Goal: Task Accomplishment & Management: Manage account settings

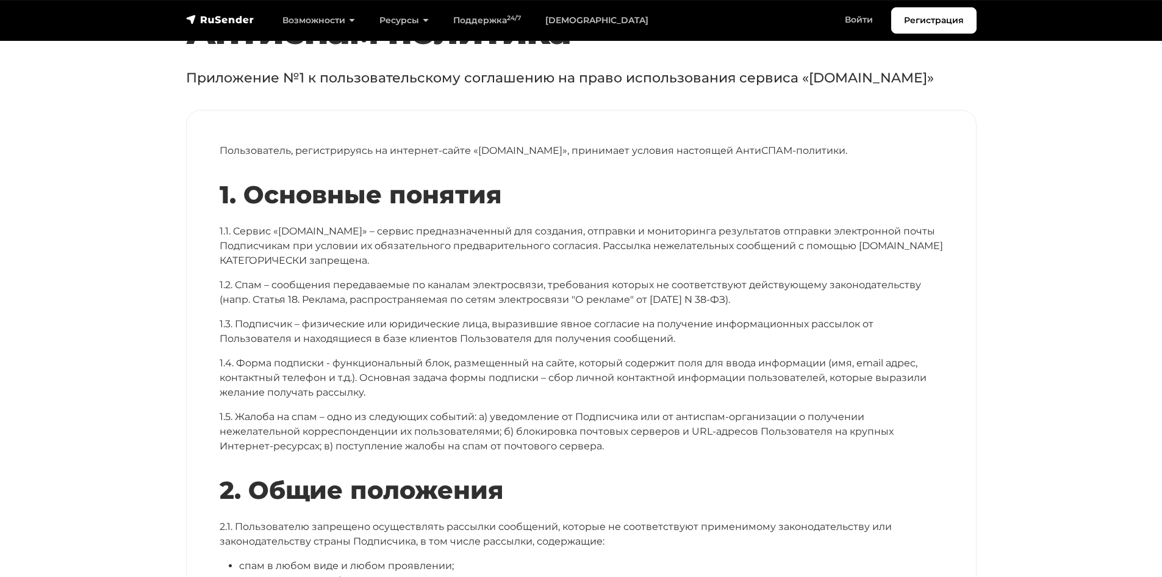
scroll to position [122, 0]
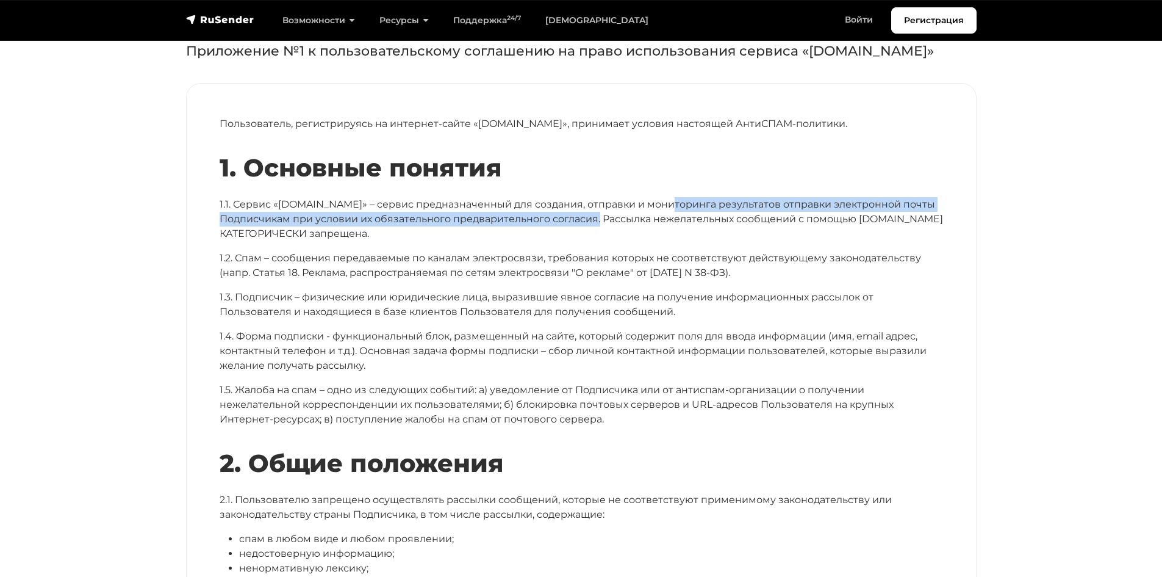
drag, startPoint x: 657, startPoint y: 200, endPoint x: 608, endPoint y: 222, distance: 54.1
click at [608, 222] on p "1.1. Сервис «[DOMAIN_NAME]» – сервис предназначенный для создания, отправки и м…" at bounding box center [582, 219] width 724 height 44
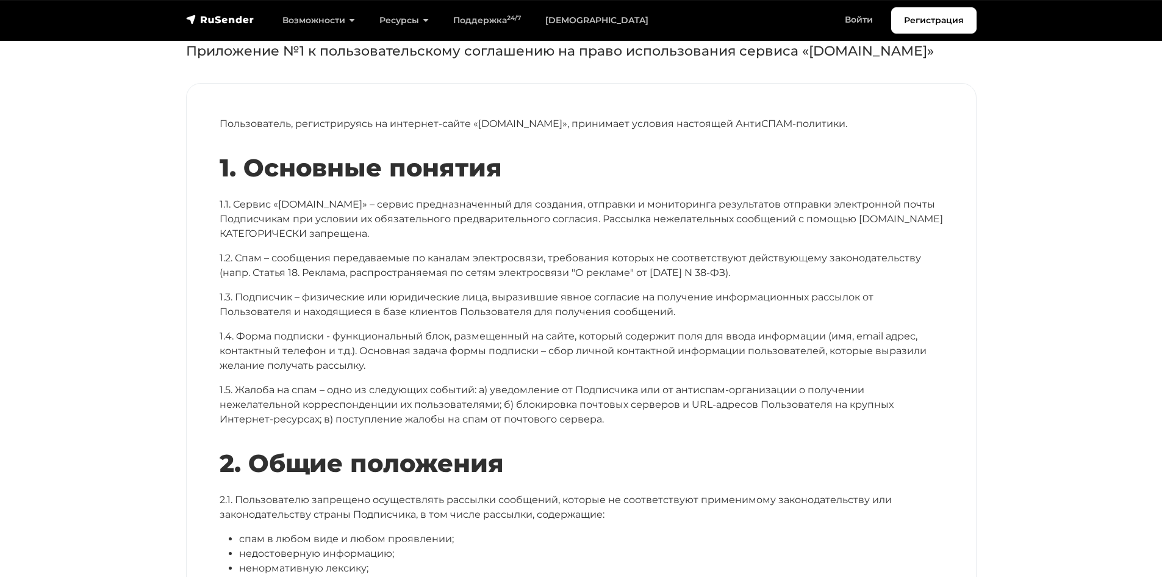
click at [605, 237] on p "1.1. Сервис «rusender.ru» – сервис предназначенный для создания, отправки и мон…" at bounding box center [582, 219] width 724 height 44
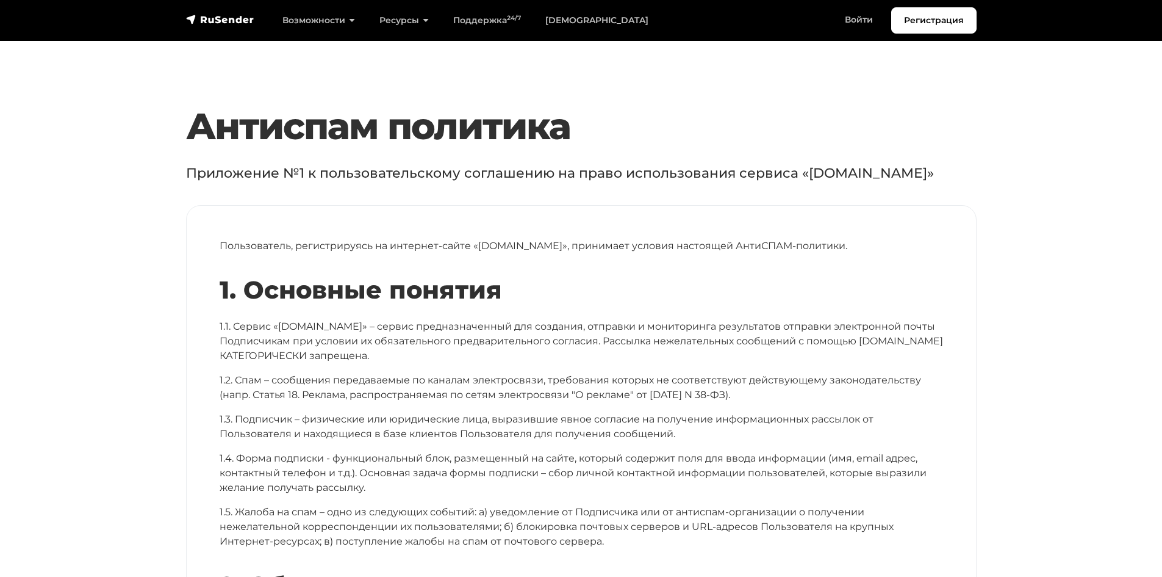
scroll to position [61, 0]
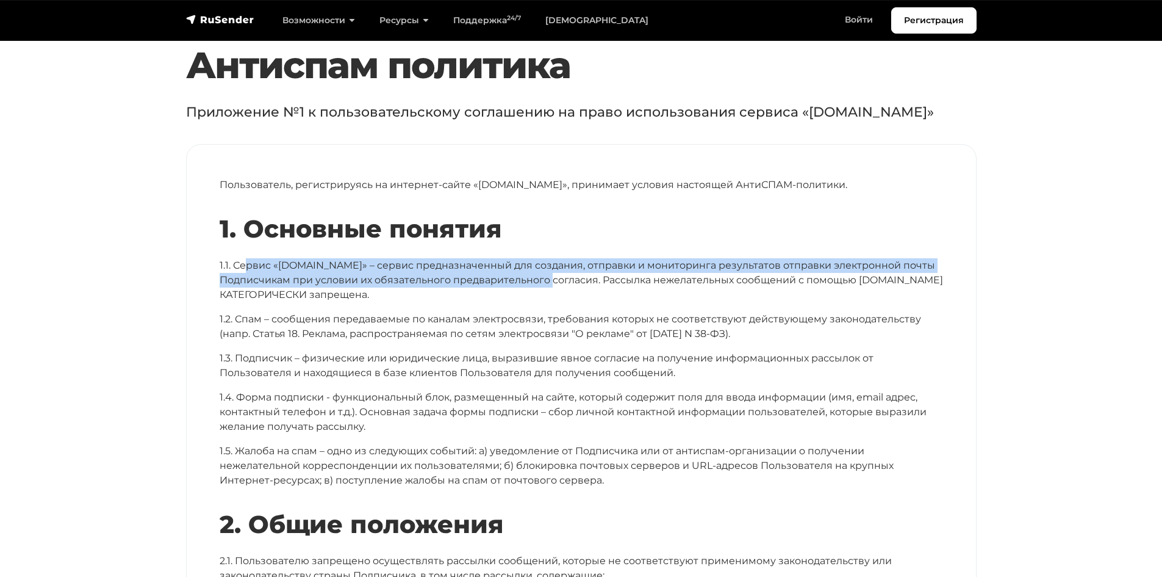
drag, startPoint x: 246, startPoint y: 255, endPoint x: 561, endPoint y: 276, distance: 316.2
click at [561, 276] on div "1. Основные понятия 1.1. Сервис «rusender.ru» – сервис предназначенный для созд…" at bounding box center [582, 350] width 724 height 273
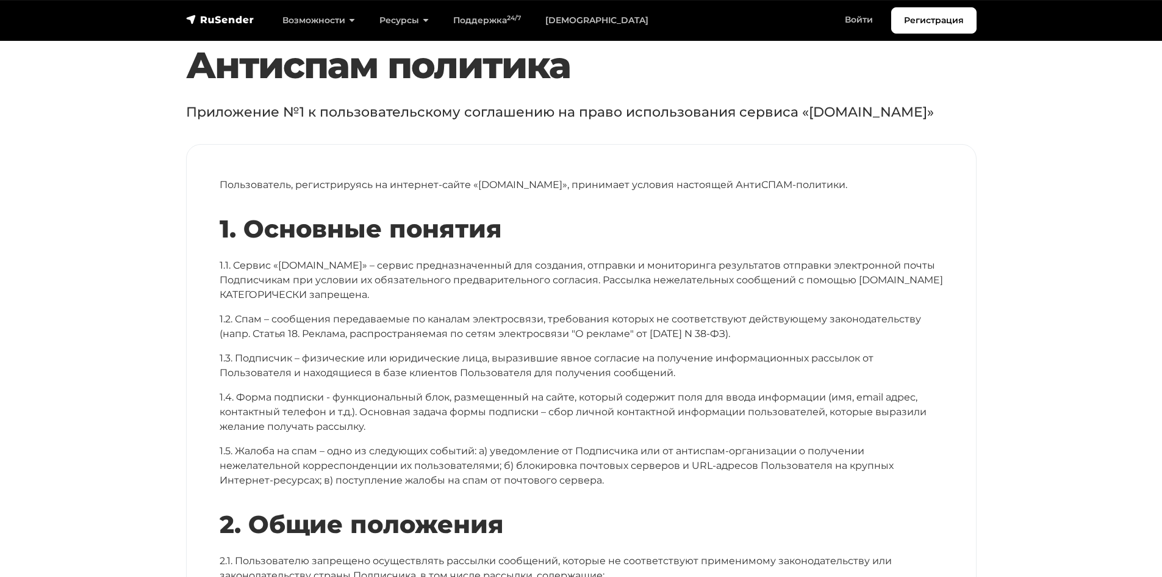
click at [596, 283] on p "1.1. Сервис «rusender.ru» – сервис предназначенный для создания, отправки и мон…" at bounding box center [582, 280] width 724 height 44
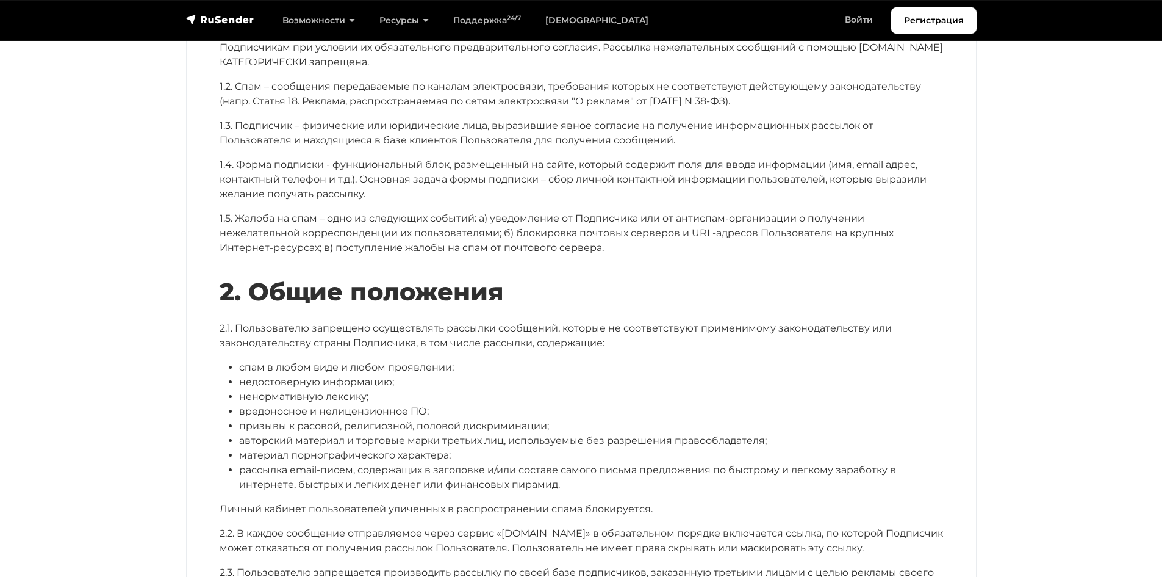
scroll to position [305, 0]
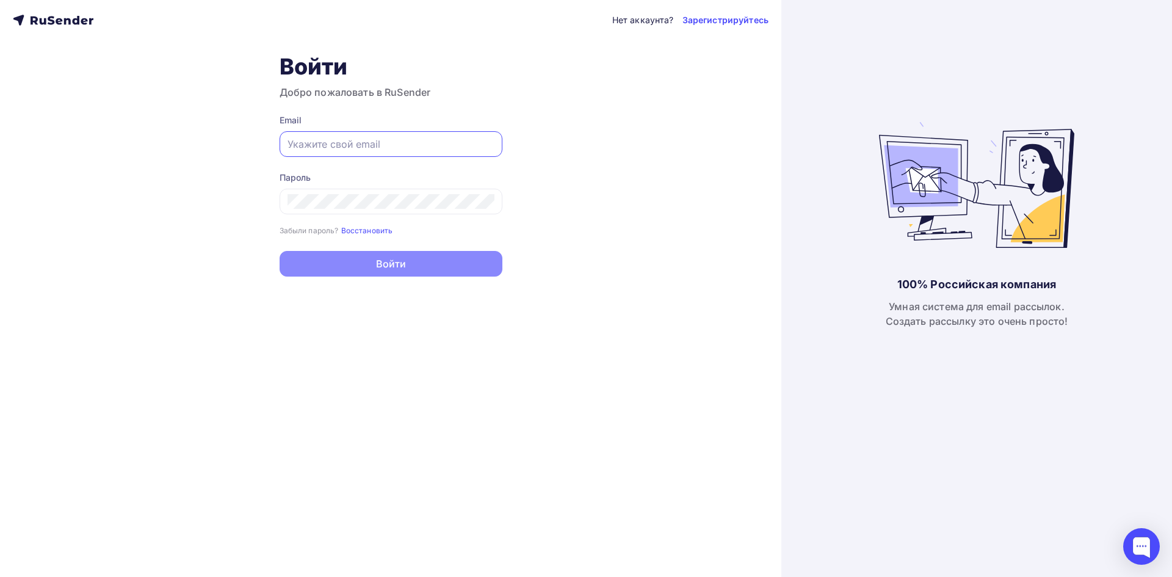
click at [417, 150] on input "text" at bounding box center [390, 144] width 207 height 15
click at [594, 139] on div "Нет аккаунта? Зарегистрируйтесь Войти Добро пожаловать в RuSender Email Пароль …" at bounding box center [390, 288] width 781 height 577
click at [418, 145] on input "text" at bounding box center [390, 144] width 207 height 15
click at [420, 148] on input "text" at bounding box center [390, 144] width 207 height 15
paste input "[EMAIL_ADDRESS][DOMAIN_NAME]"
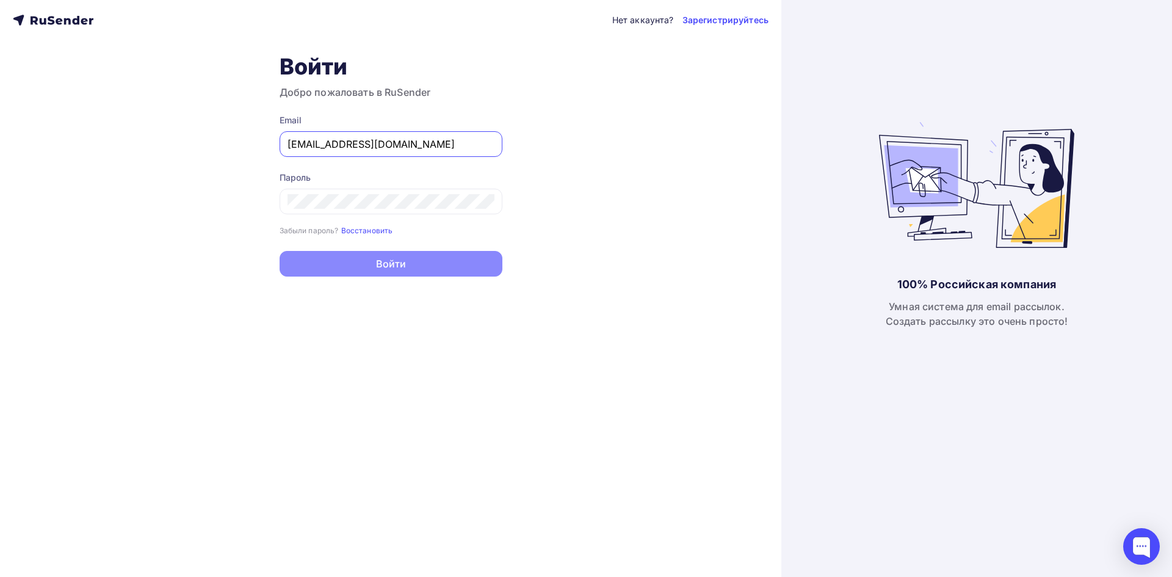
type input "[EMAIL_ADDRESS][DOMAIN_NAME]"
click at [369, 191] on div at bounding box center [390, 202] width 223 height 26
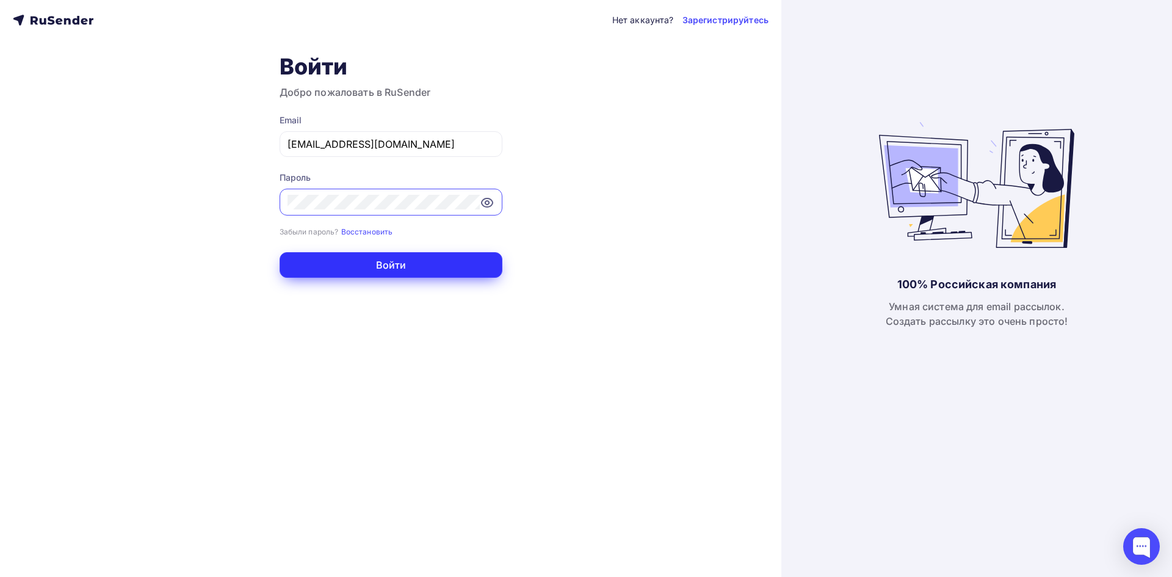
click at [332, 262] on button "Войти" at bounding box center [390, 265] width 223 height 26
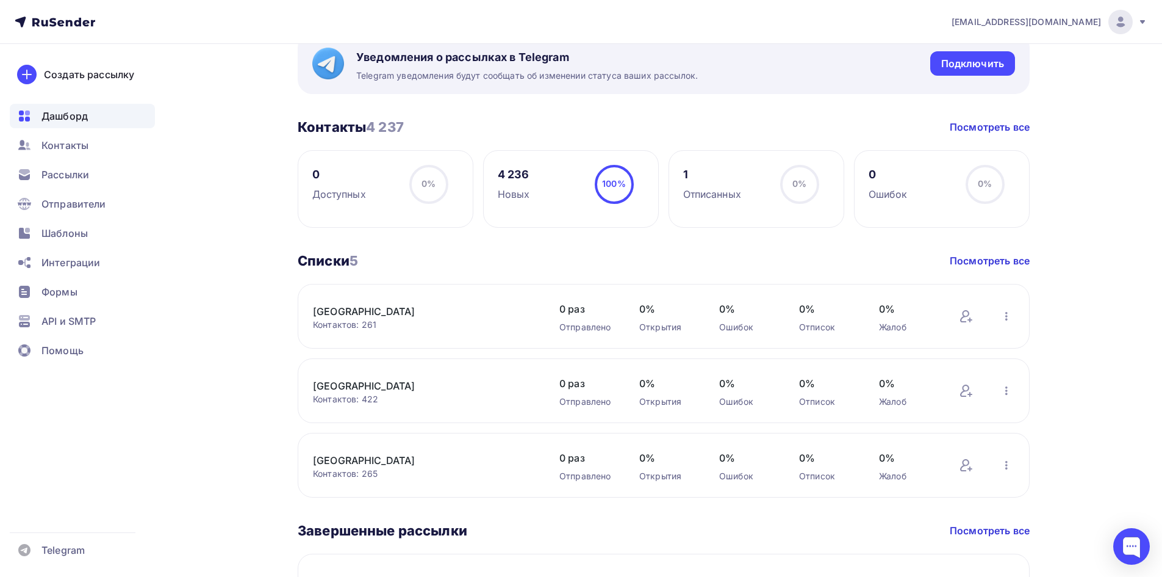
scroll to position [488, 0]
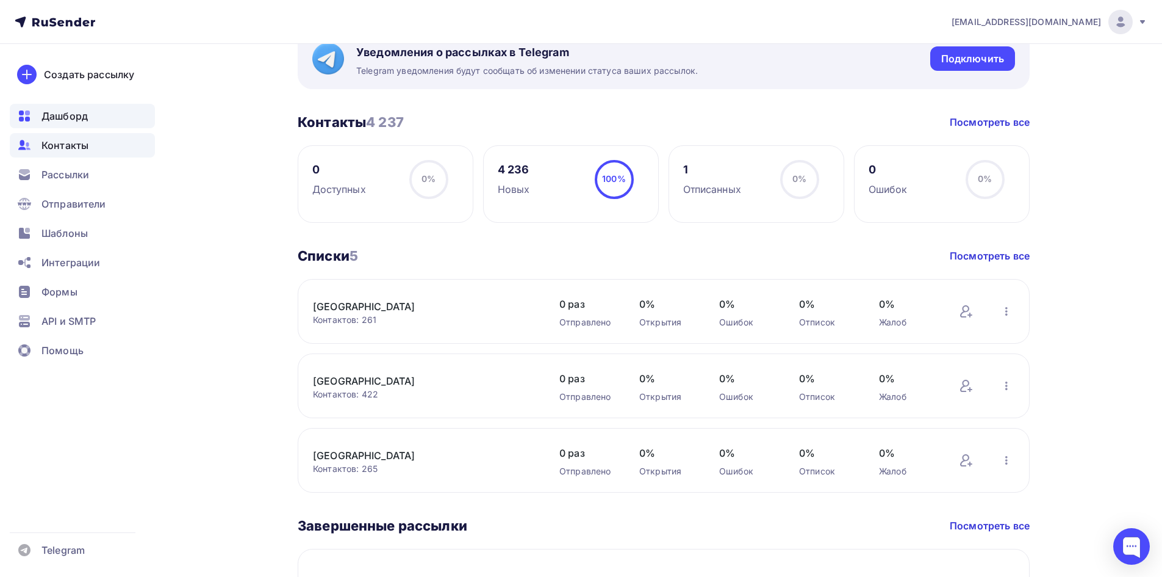
click at [126, 143] on div "Контакты" at bounding box center [82, 145] width 145 height 24
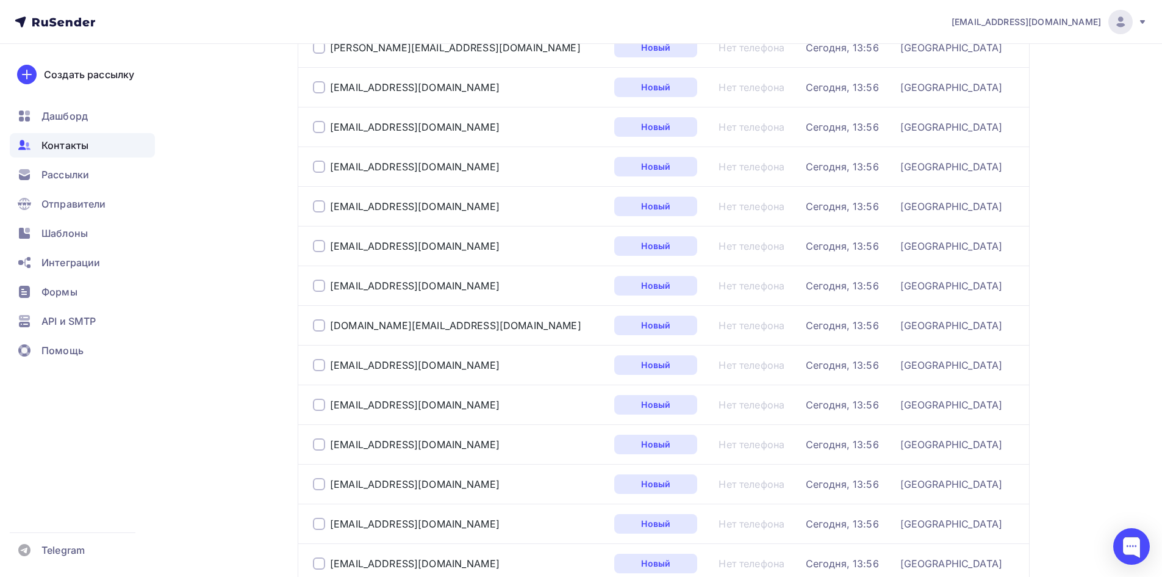
scroll to position [1761, 0]
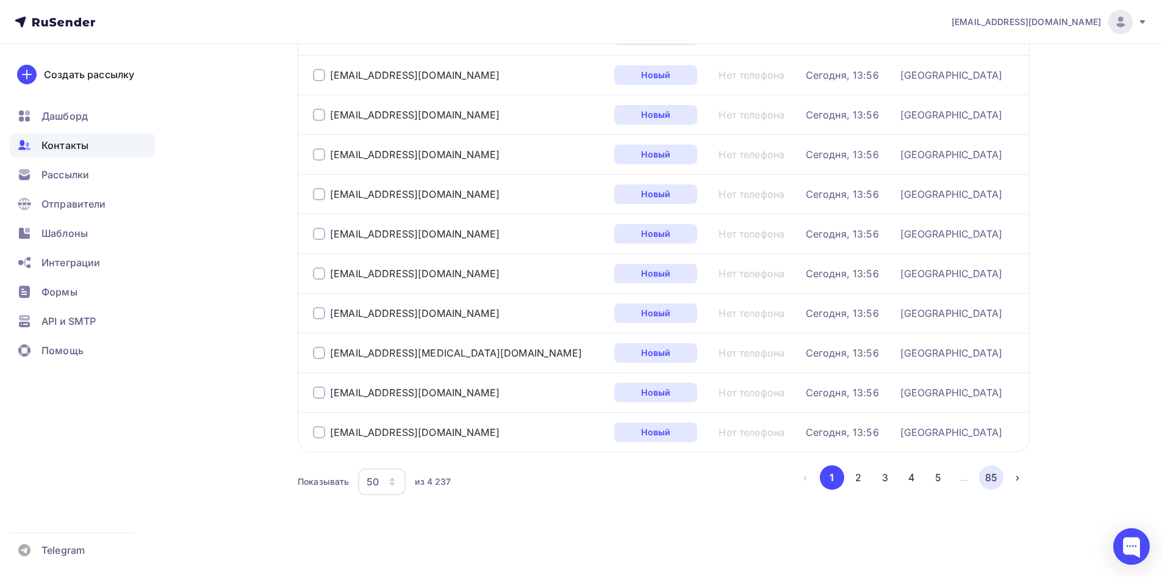
click at [988, 478] on button "85" at bounding box center [991, 477] width 24 height 24
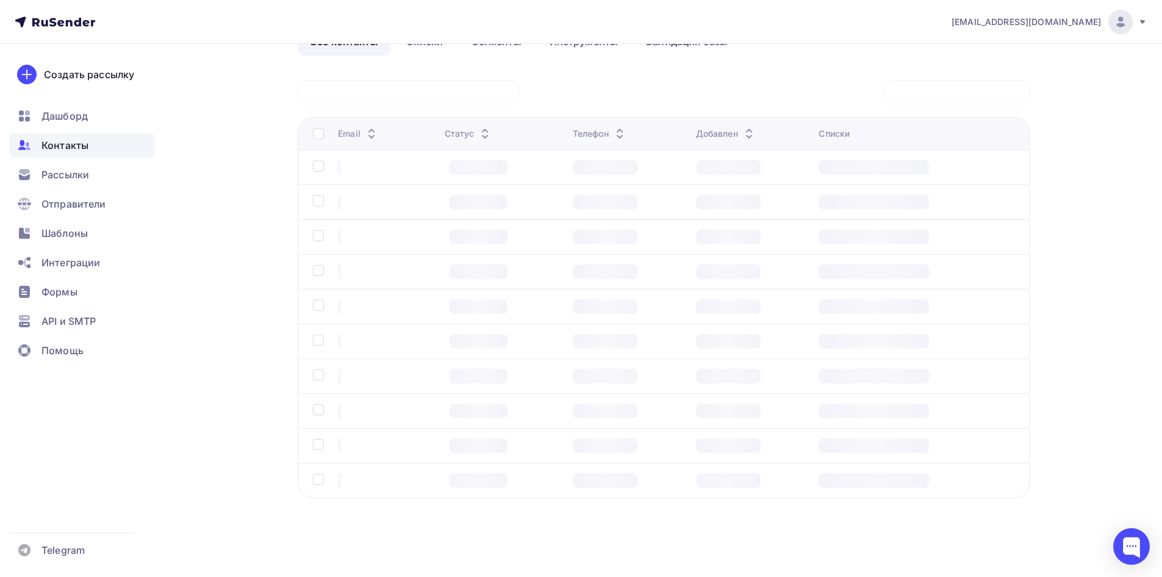
scroll to position [77, 0]
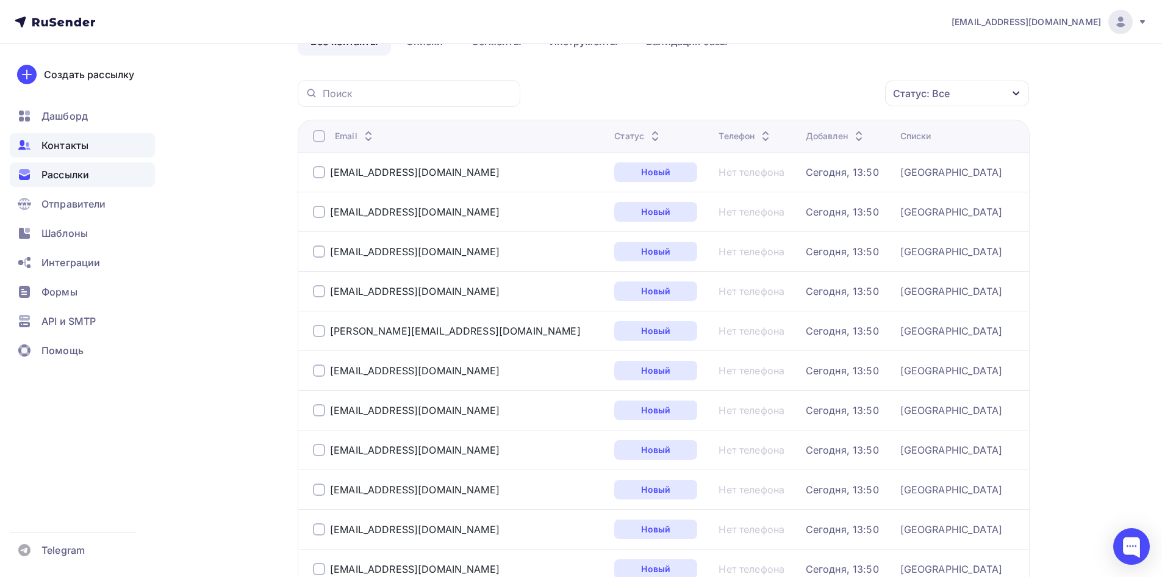
click at [102, 170] on div "Рассылки" at bounding box center [82, 174] width 145 height 24
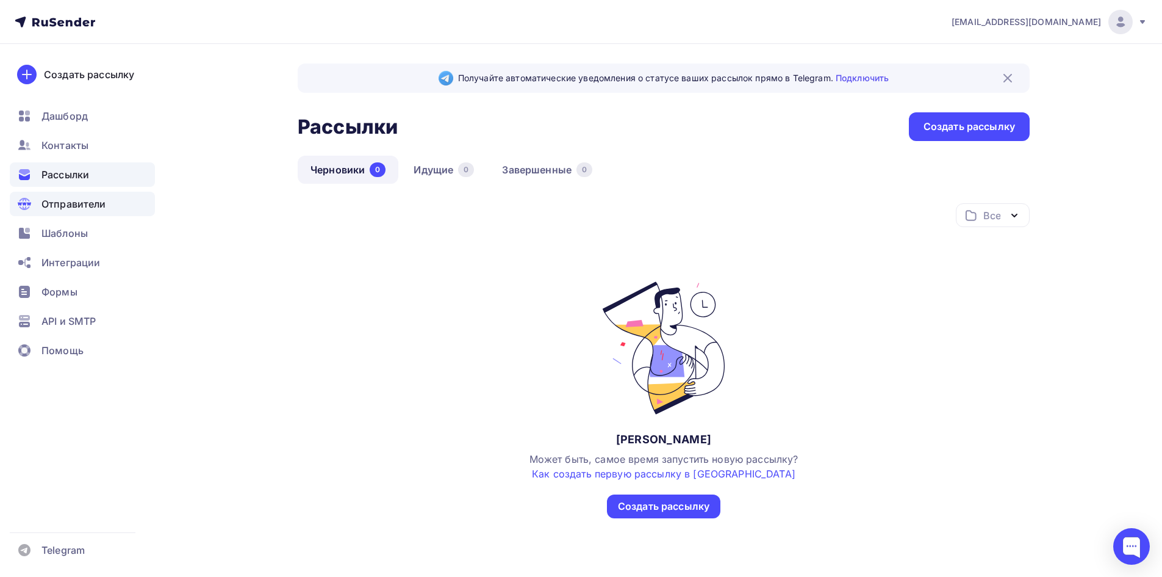
click at [102, 201] on span "Отправители" at bounding box center [73, 203] width 65 height 15
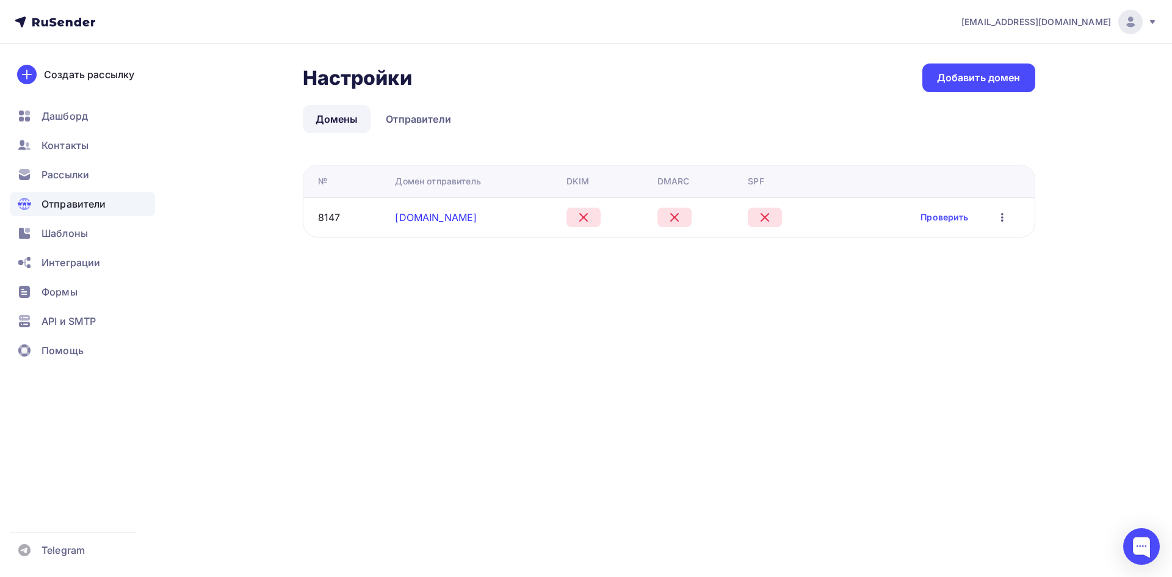
click at [413, 221] on link "dentima-class.ru" at bounding box center [436, 217] width 82 height 12
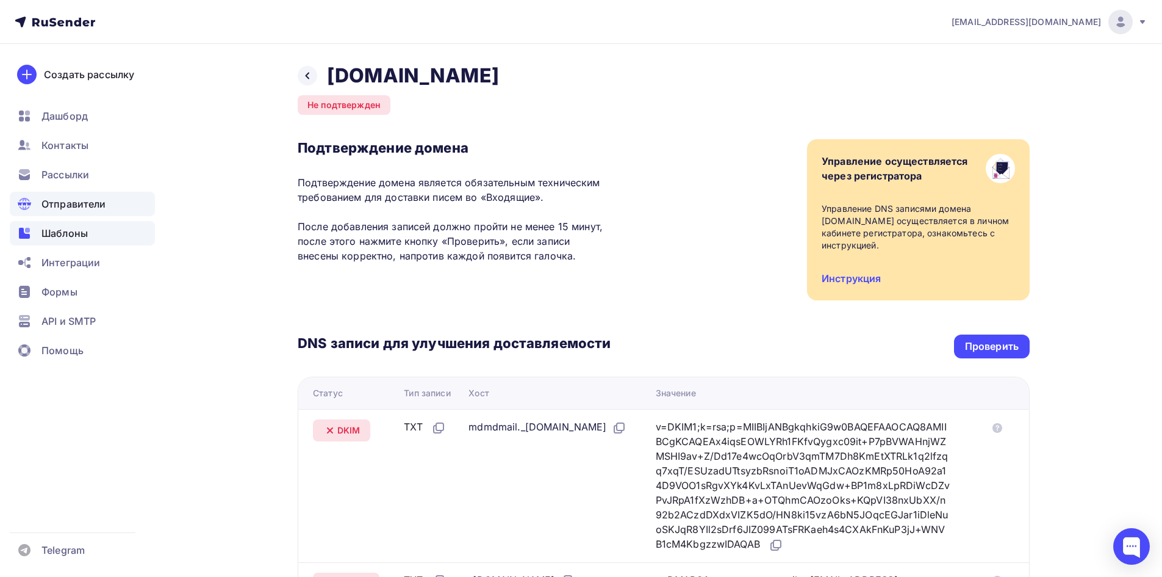
click at [92, 229] on div "Шаблоны" at bounding box center [82, 233] width 145 height 24
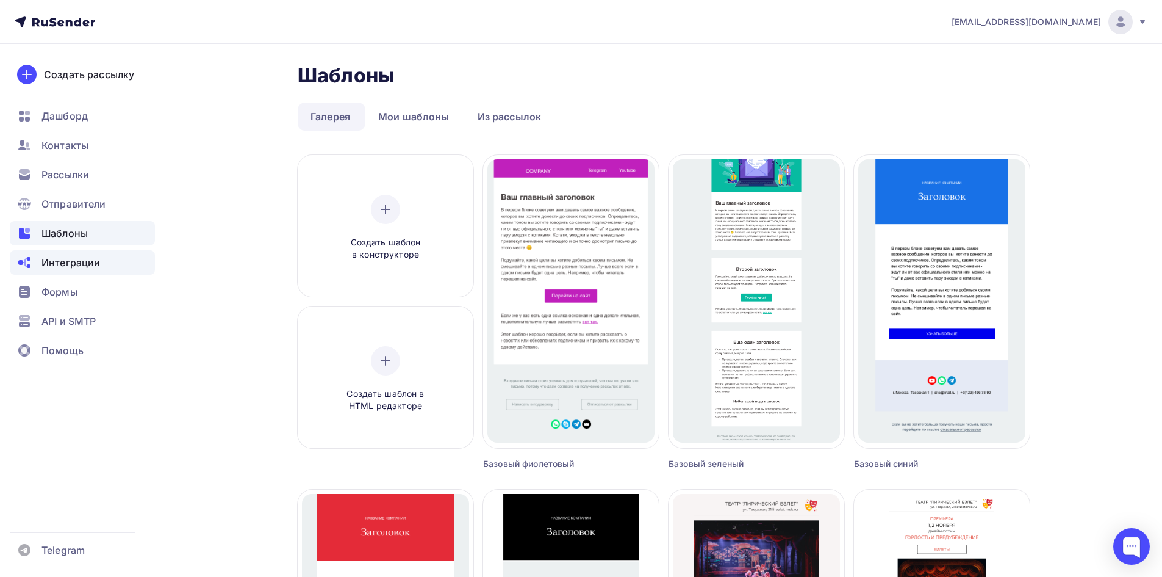
click at [95, 262] on span "Интеграции" at bounding box center [70, 262] width 59 height 15
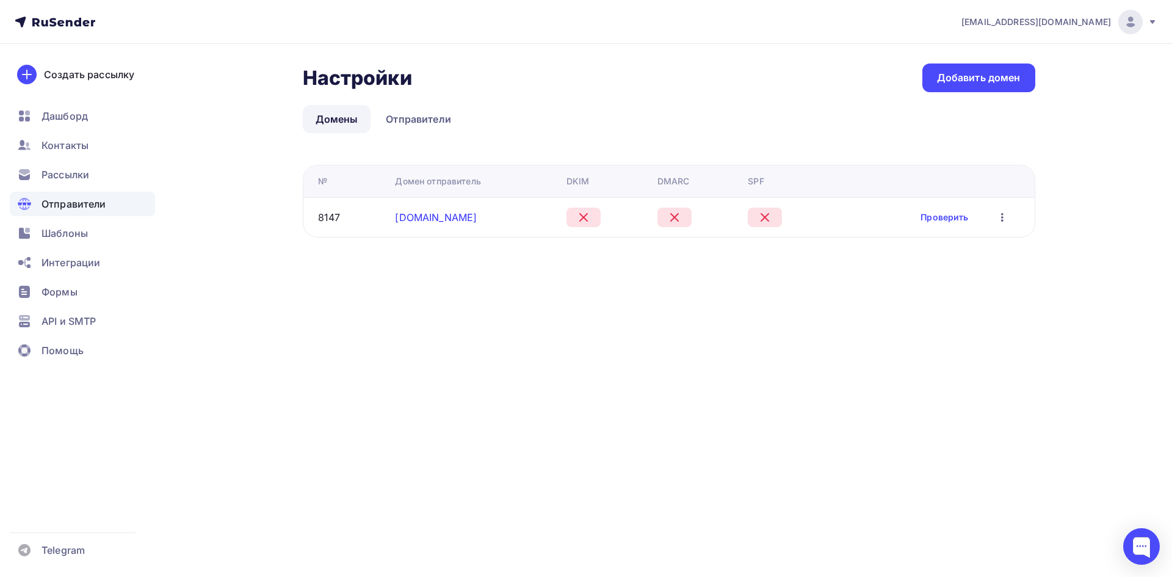
click at [427, 222] on link "[DOMAIN_NAME]" at bounding box center [436, 217] width 82 height 12
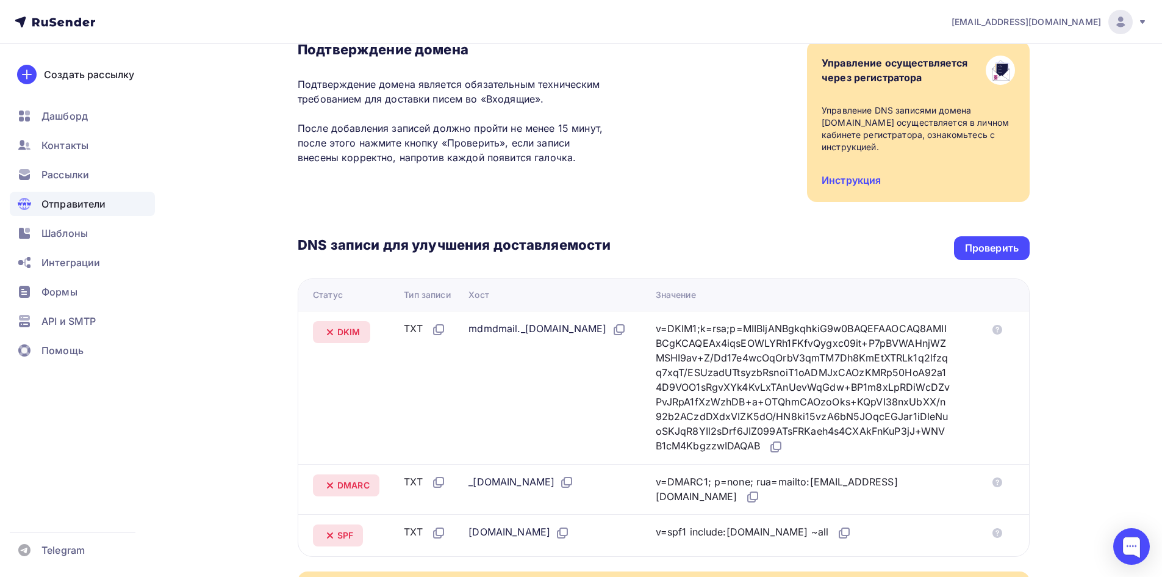
scroll to position [37, 0]
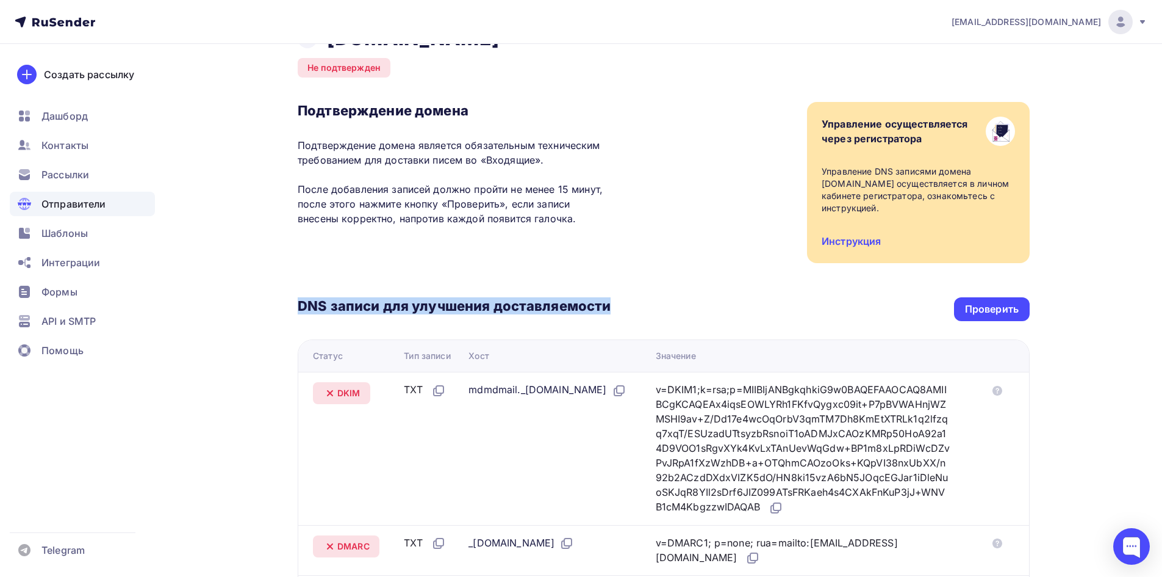
drag, startPoint x: 276, startPoint y: 299, endPoint x: 640, endPoint y: 303, distance: 363.7
click at [640, 303] on div "Назад [DOMAIN_NAME] Не подтвержден Подтверждение домена Подтверждение домена яв…" at bounding box center [581, 420] width 1000 height 826
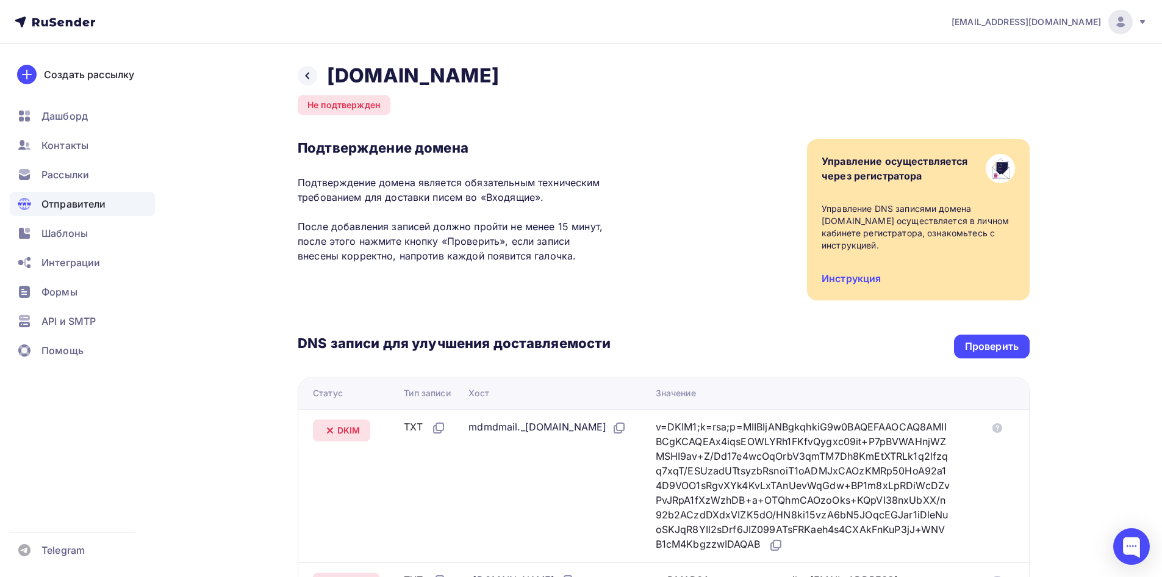
click at [528, 232] on p "Подтверждение домена является обязательным техническим требованием для доставки…" at bounding box center [454, 219] width 313 height 88
drag, startPoint x: 511, startPoint y: 176, endPoint x: 557, endPoint y: 200, distance: 50.8
click at [557, 200] on p "Подтверждение домена является обязательным техническим требованием для доставки…" at bounding box center [454, 219] width 313 height 88
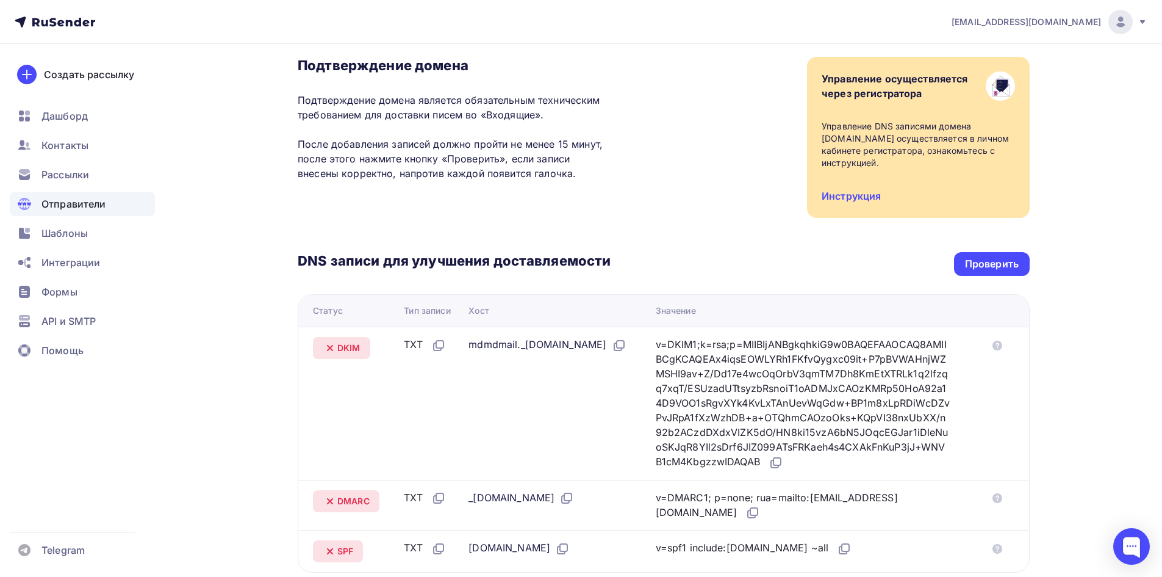
scroll to position [122, 0]
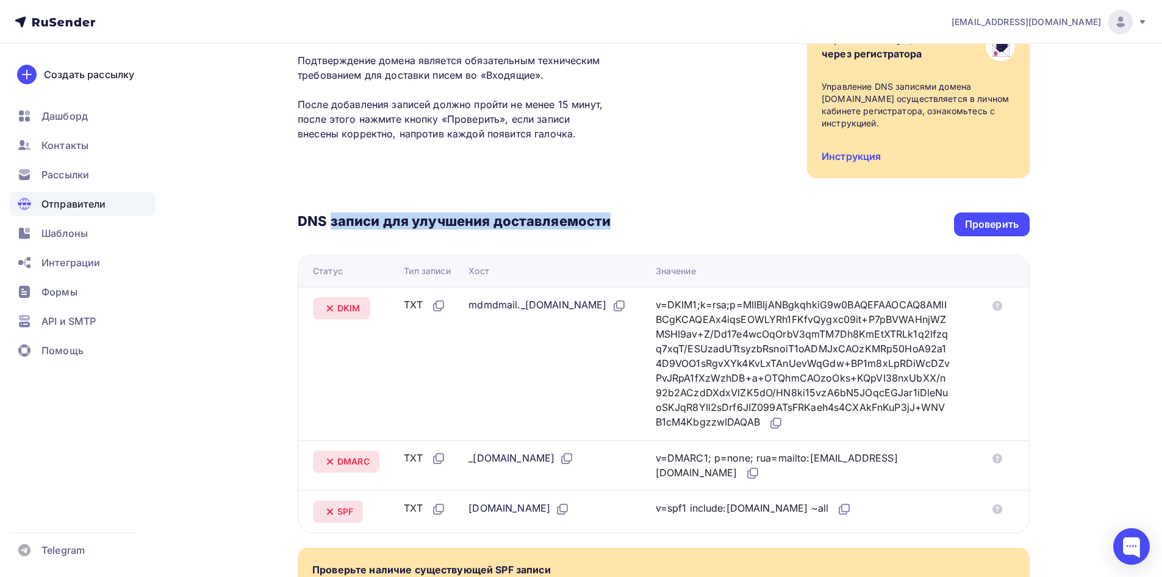
drag, startPoint x: 329, startPoint y: 215, endPoint x: 618, endPoint y: 211, distance: 289.3
click at [618, 212] on div "DNS записи для улучшения доставляемости Проверить" at bounding box center [664, 224] width 732 height 24
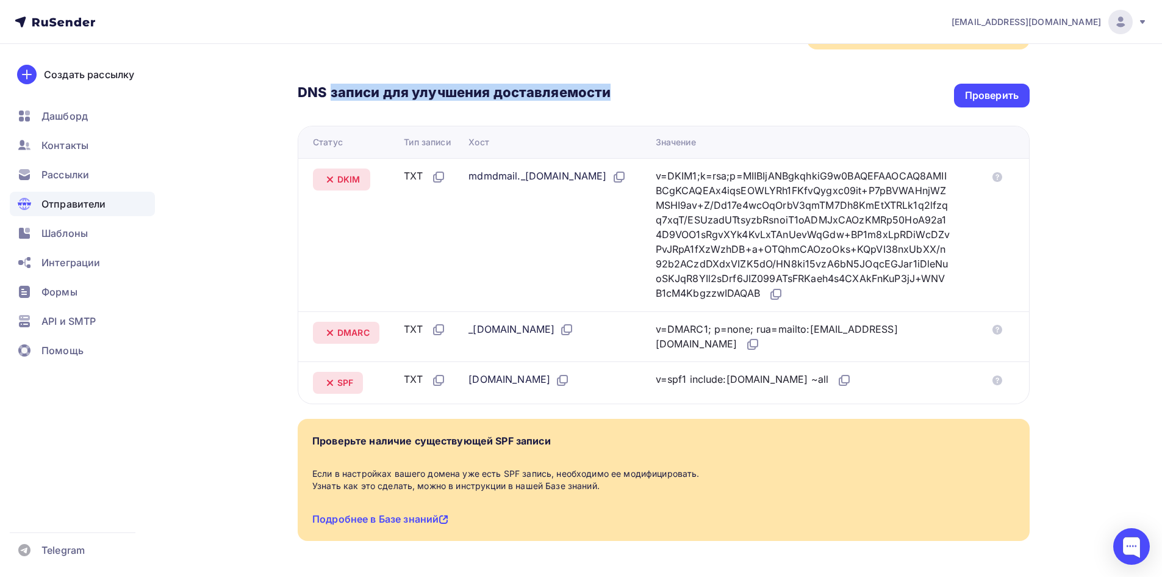
scroll to position [281, 0]
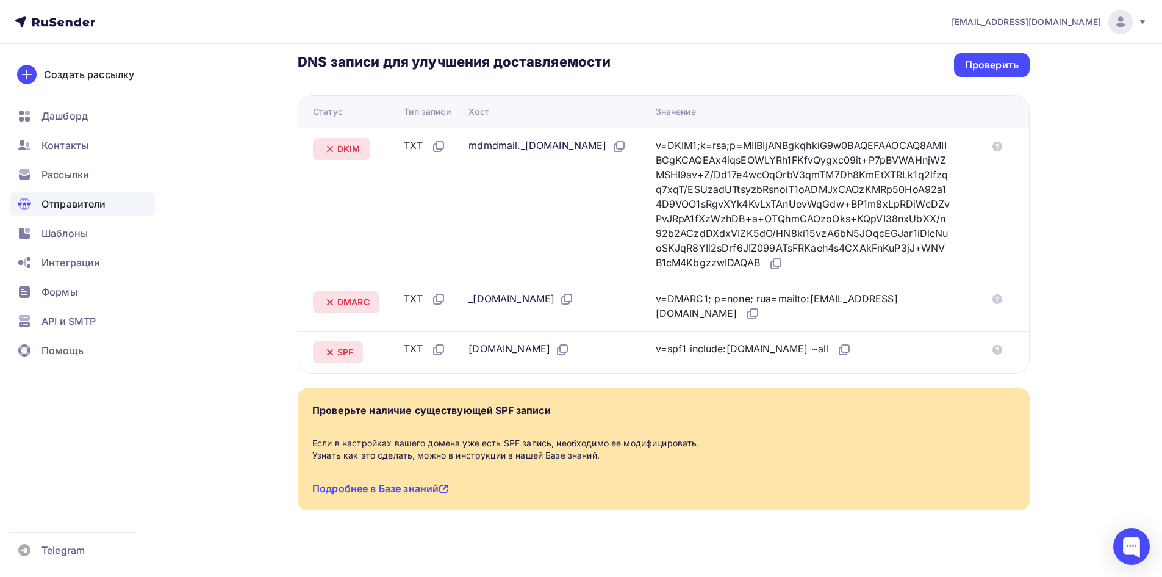
click at [511, 437] on div "Если в настройках вашего домена уже есть SPF запись, необходимо ее модифицирова…" at bounding box center [663, 449] width 703 height 24
click at [522, 437] on div "Если в настройках вашего домена уже есть SPF запись, необходимо ее модифицирова…" at bounding box center [663, 449] width 703 height 24
click at [513, 437] on div "Если в настройках вашего домена уже есть SPF запись, необходимо ее модифицирова…" at bounding box center [663, 449] width 703 height 24
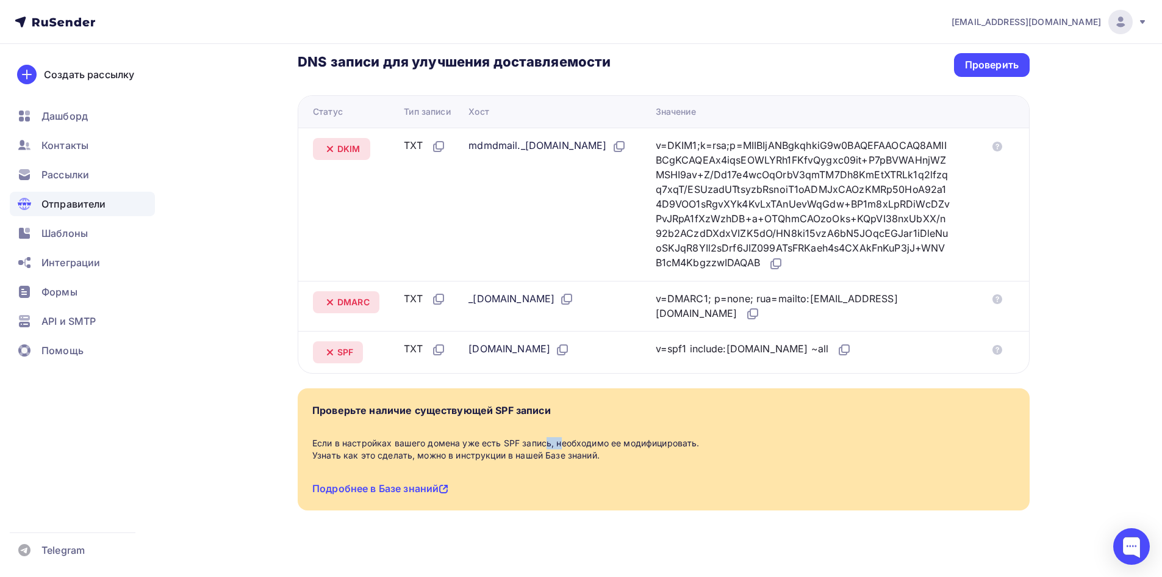
copy div "SPF"
drag, startPoint x: 790, startPoint y: 339, endPoint x: 730, endPoint y: 340, distance: 59.2
click at [730, 341] on div "v=spf1 include:rsndr.ru ~all" at bounding box center [754, 349] width 196 height 16
click at [768, 341] on div "v=spf1 include:rsndr.ru ~all" at bounding box center [754, 349] width 196 height 16
click at [767, 341] on div "v=spf1 include:rsndr.ru ~all" at bounding box center [754, 349] width 196 height 16
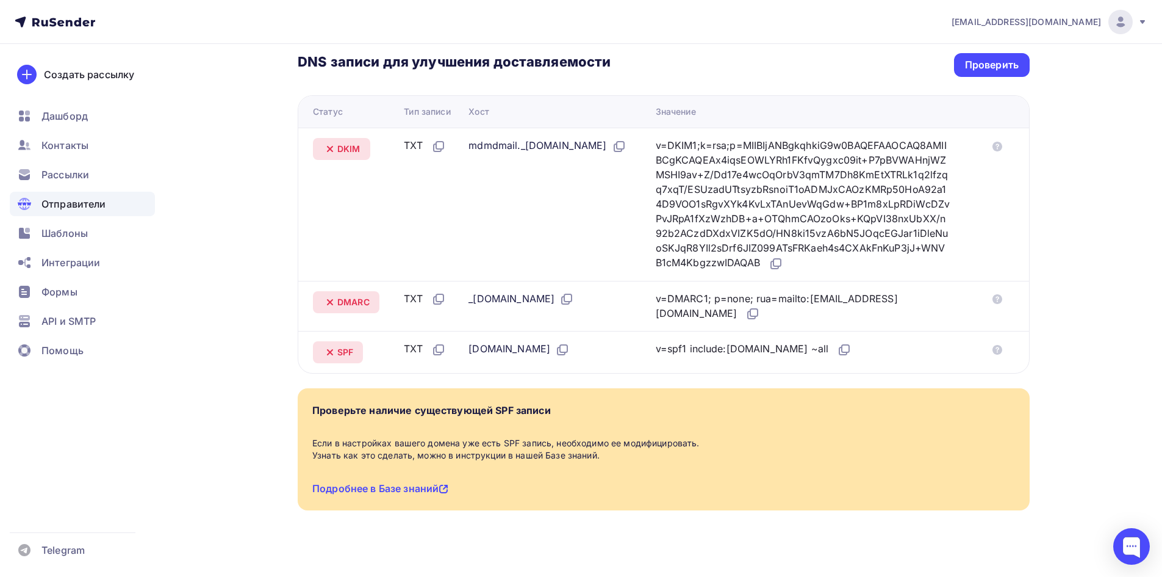
click at [767, 341] on div "v=spf1 include:rsndr.ru ~all" at bounding box center [754, 349] width 196 height 16
click at [795, 341] on div "v=spf1 include:rsndr.ru ~all" at bounding box center [754, 349] width 196 height 16
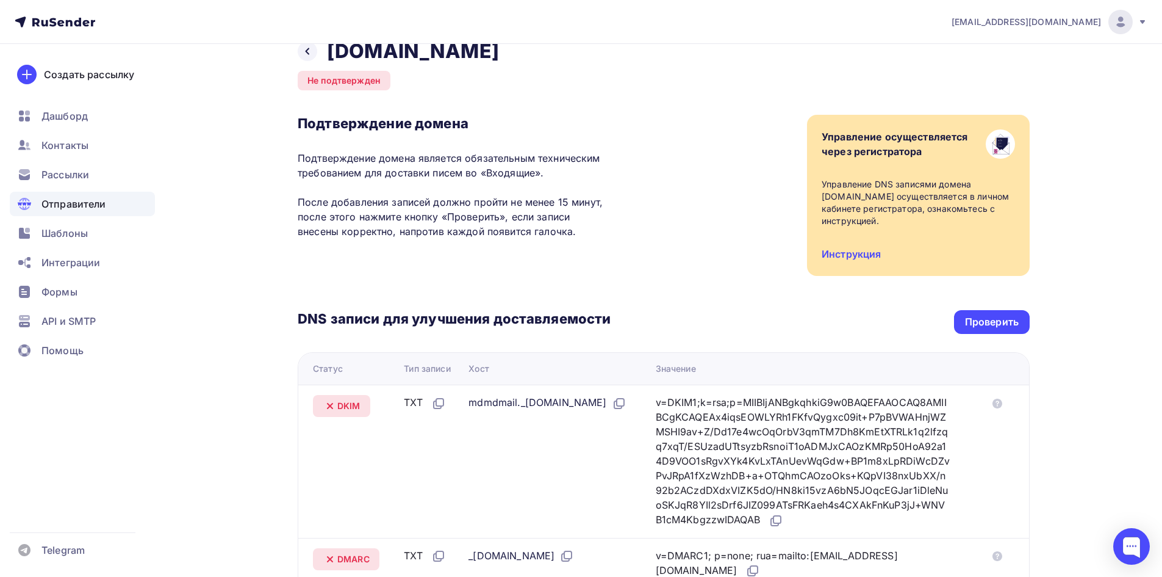
scroll to position [0, 0]
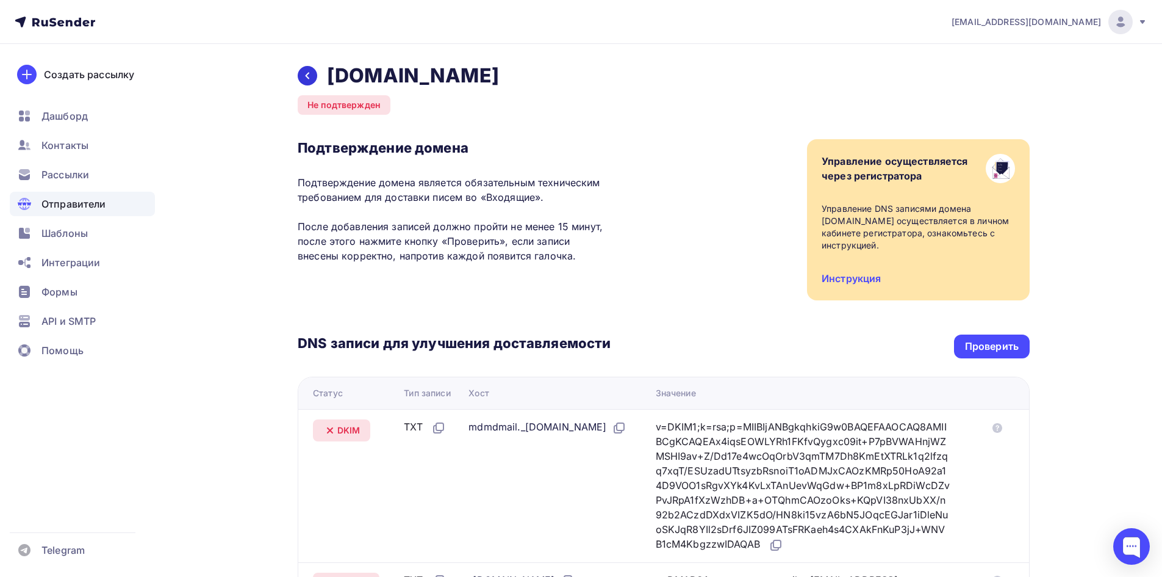
click at [309, 72] on icon at bounding box center [308, 76] width 10 height 10
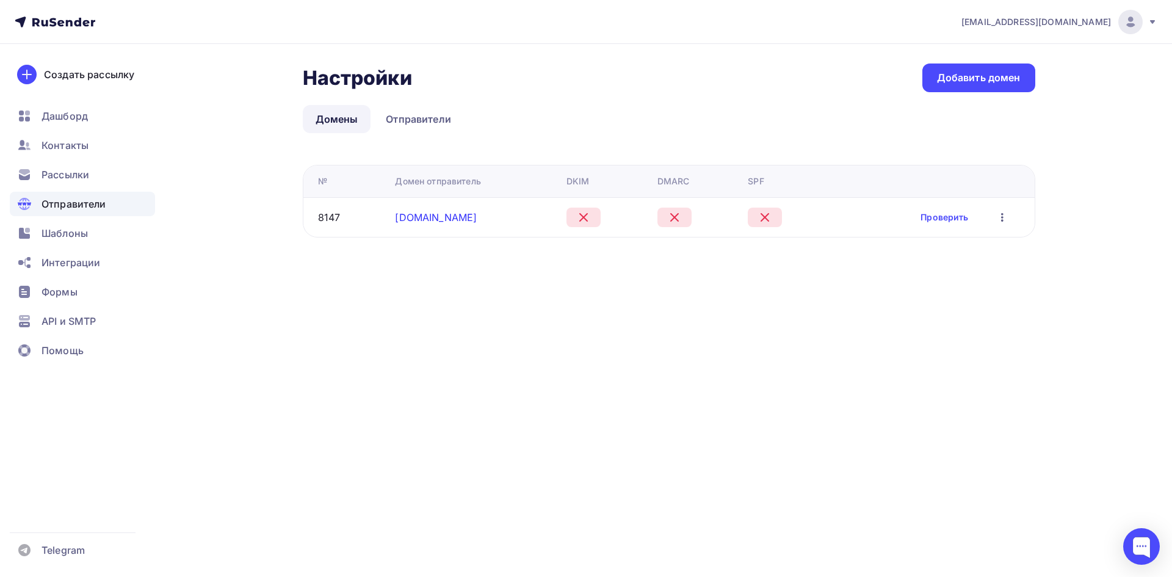
click at [406, 211] on link "dentima-class.ru" at bounding box center [436, 217] width 82 height 12
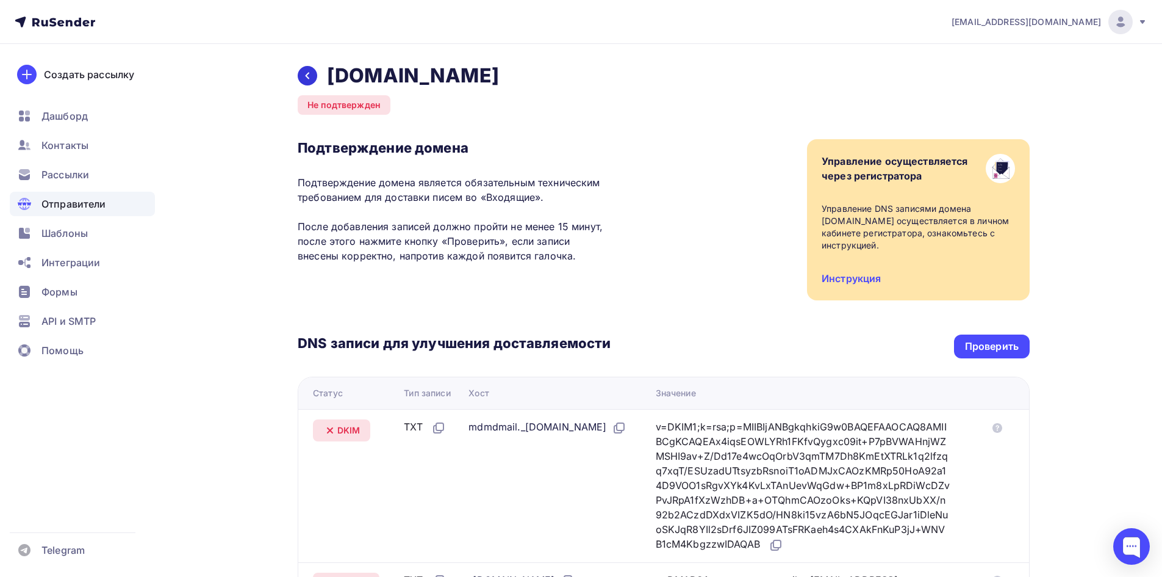
click at [312, 82] on div at bounding box center [308, 76] width 20 height 20
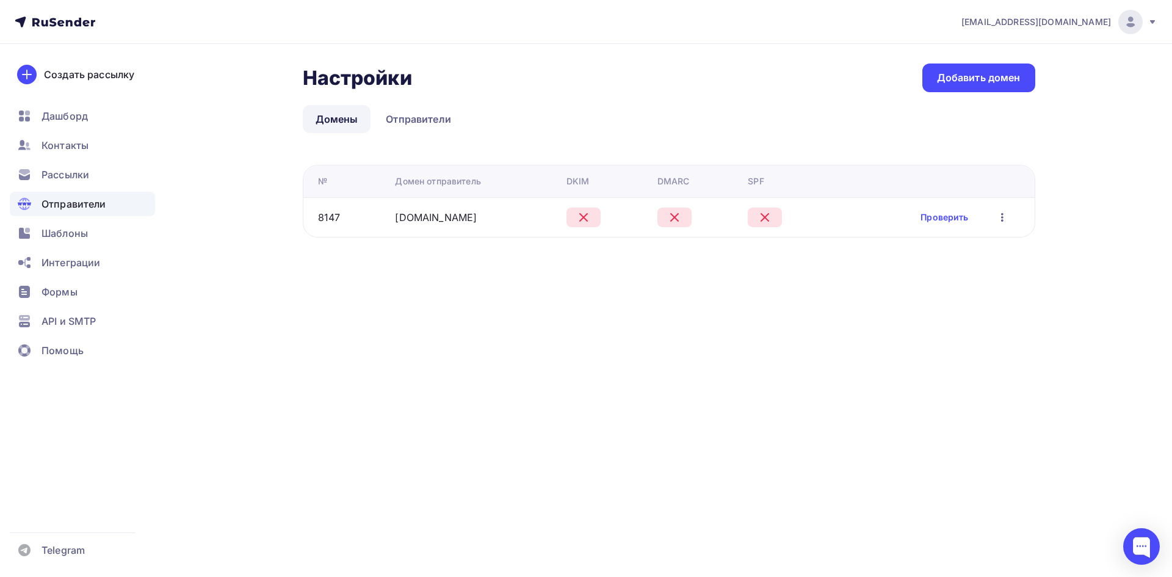
drag, startPoint x: 478, startPoint y: 224, endPoint x: 370, endPoint y: 215, distance: 108.3
click at [370, 215] on tr "8147 dentima-class.ru Проверить Редактировать Удалить" at bounding box center [668, 217] width 731 height 40
click at [537, 114] on ul "Домены Отправители" at bounding box center [669, 119] width 732 height 28
click at [433, 118] on link "Отправители" at bounding box center [418, 119] width 91 height 28
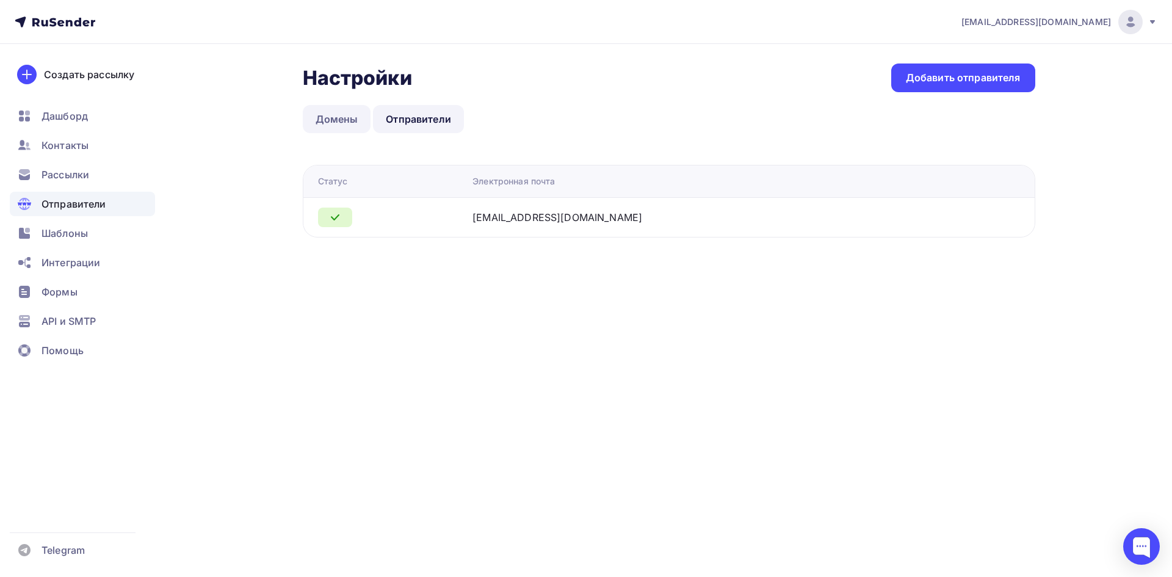
click at [361, 117] on link "Домены" at bounding box center [337, 119] width 68 height 28
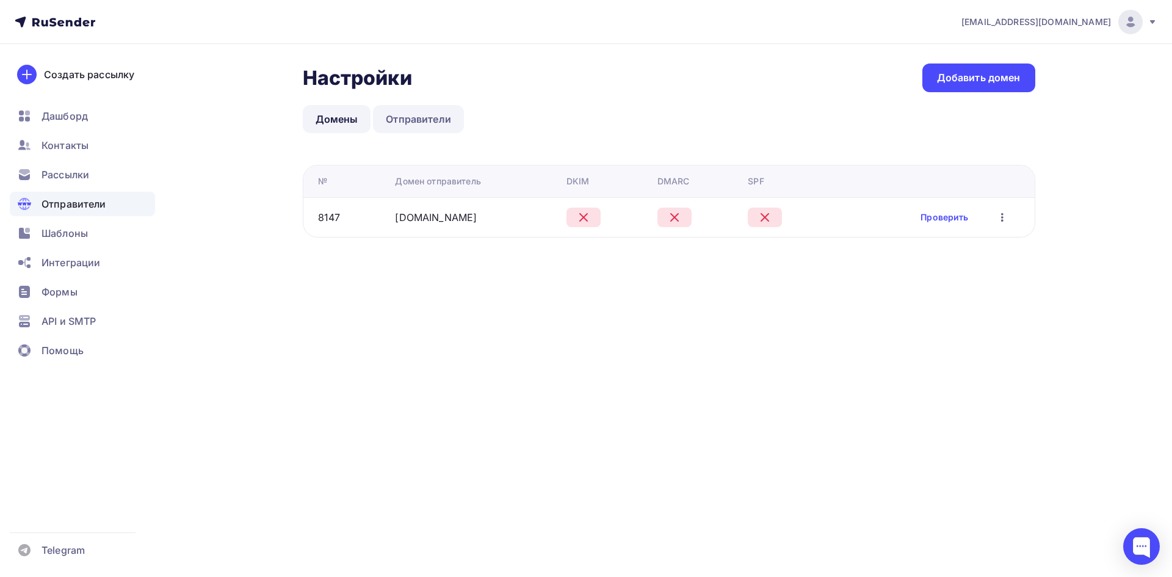
click at [403, 129] on link "Отправители" at bounding box center [418, 119] width 91 height 28
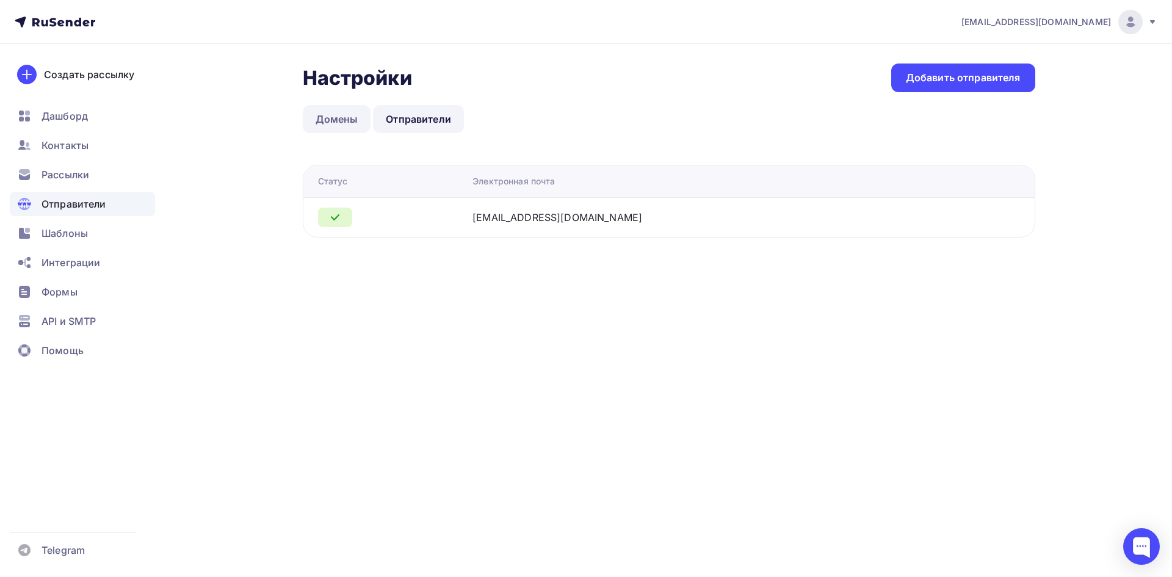
click at [333, 113] on link "Домены" at bounding box center [337, 119] width 68 height 28
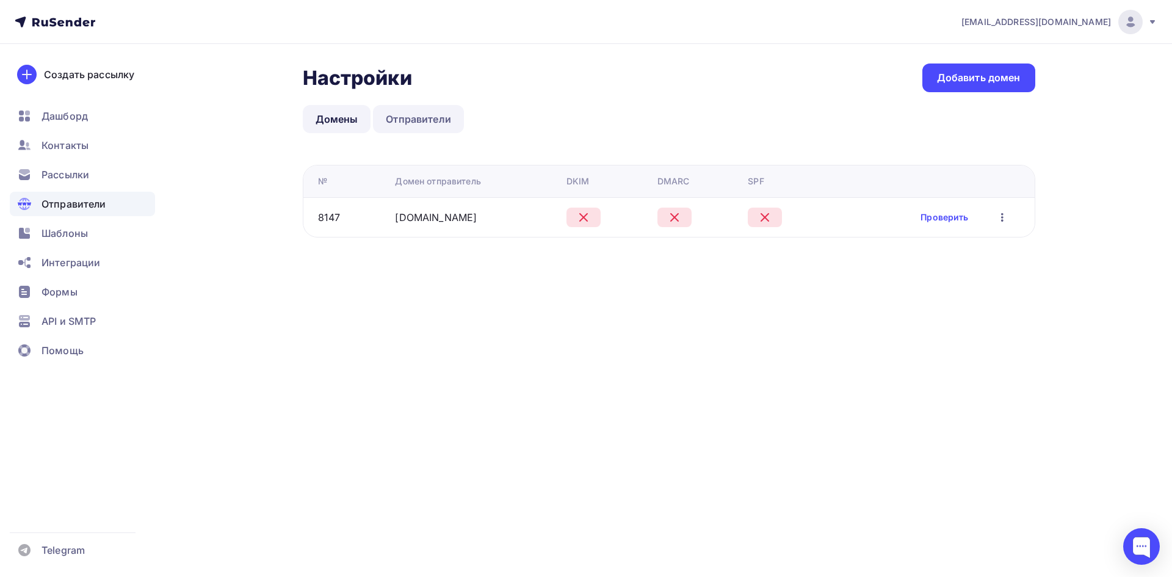
click at [450, 117] on link "Отправители" at bounding box center [418, 119] width 91 height 28
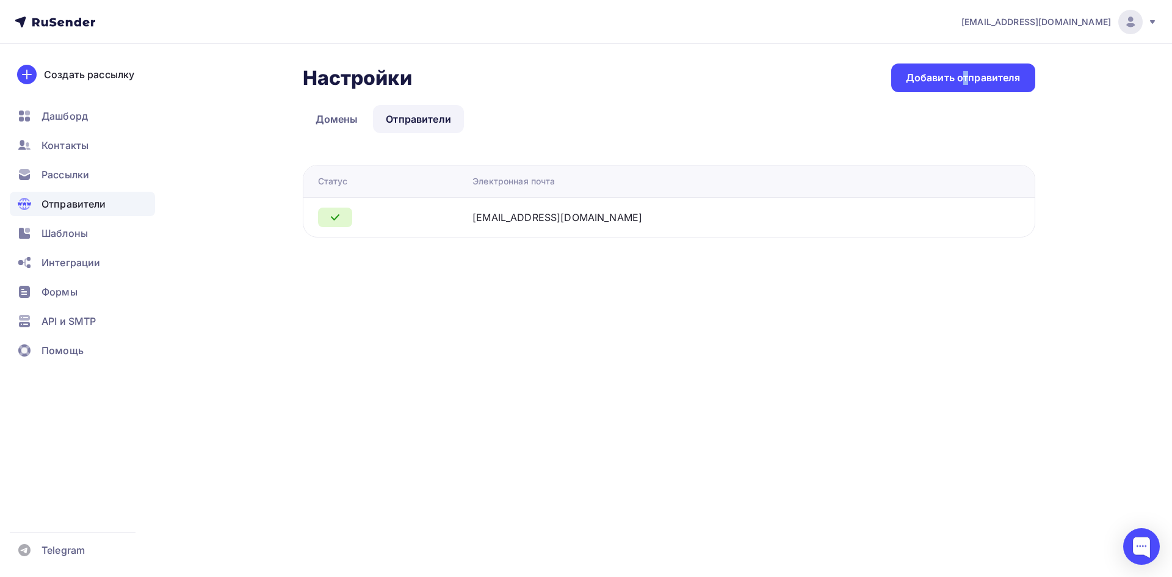
click at [929, 60] on div "Настройки Настройки Добавить отправителя Домены Отправители Отправители Домены …" at bounding box center [586, 165] width 1000 height 242
click at [928, 65] on div "Добавить отправителя" at bounding box center [963, 77] width 144 height 29
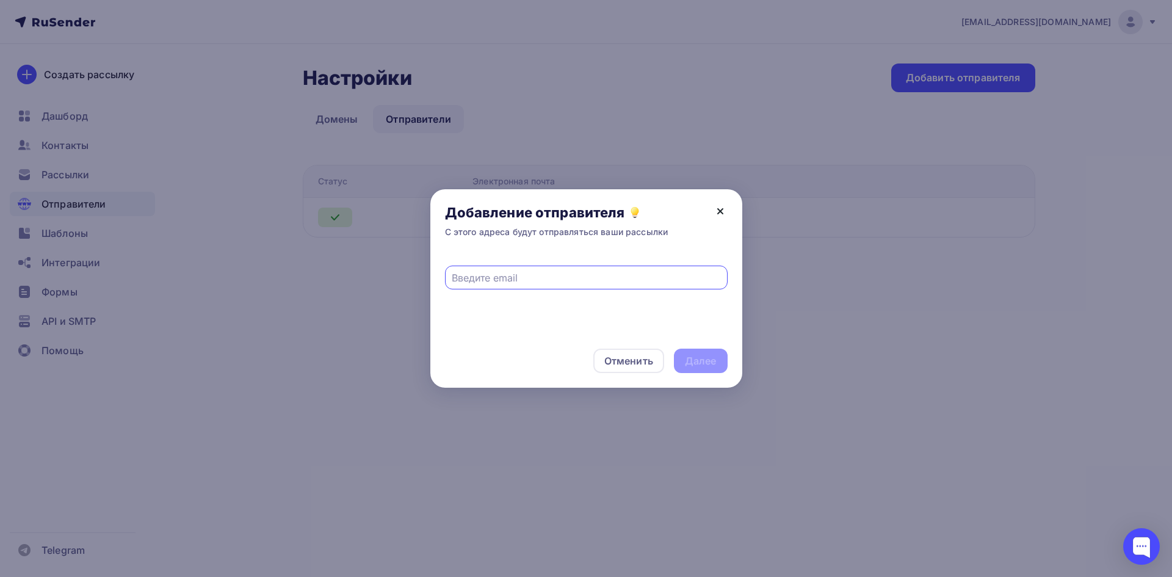
click at [726, 204] on icon at bounding box center [720, 211] width 15 height 15
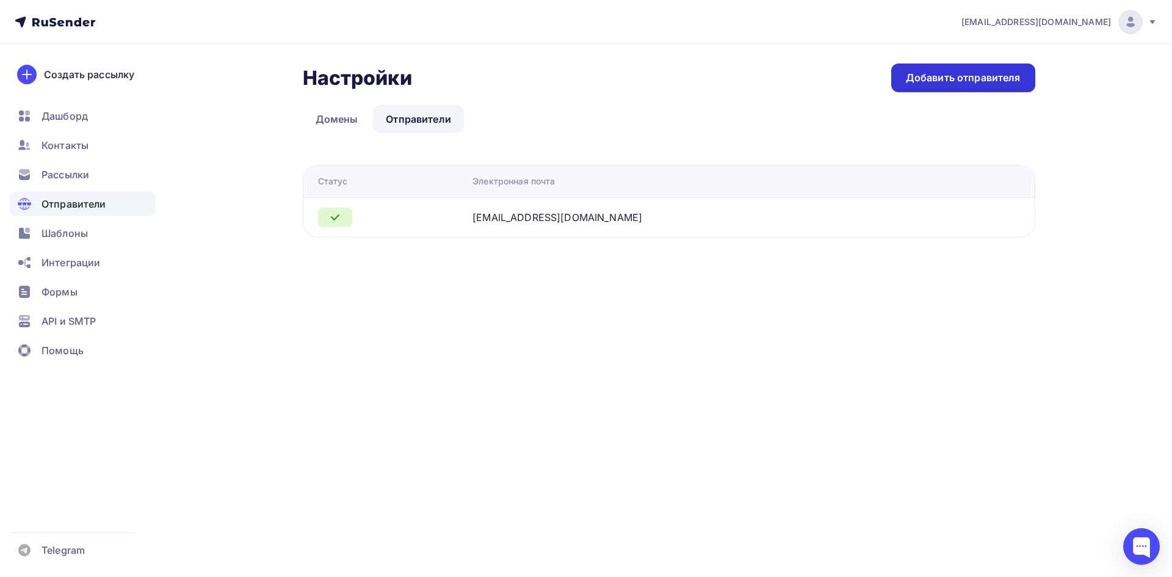
click at [1007, 86] on div "Добавить отправителя" at bounding box center [963, 77] width 144 height 29
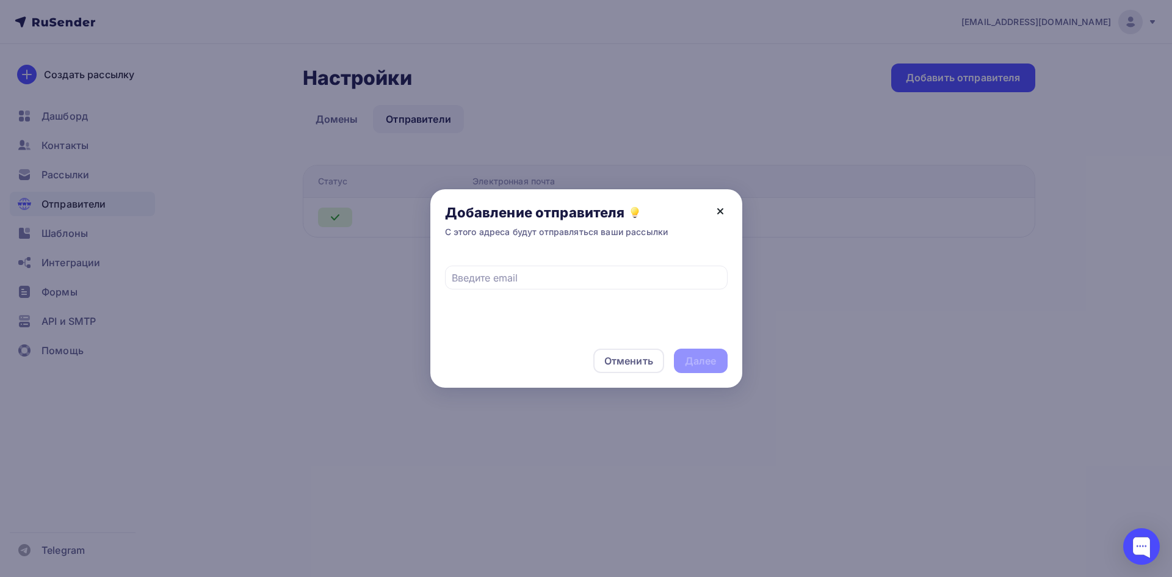
click at [727, 211] on icon at bounding box center [720, 211] width 15 height 15
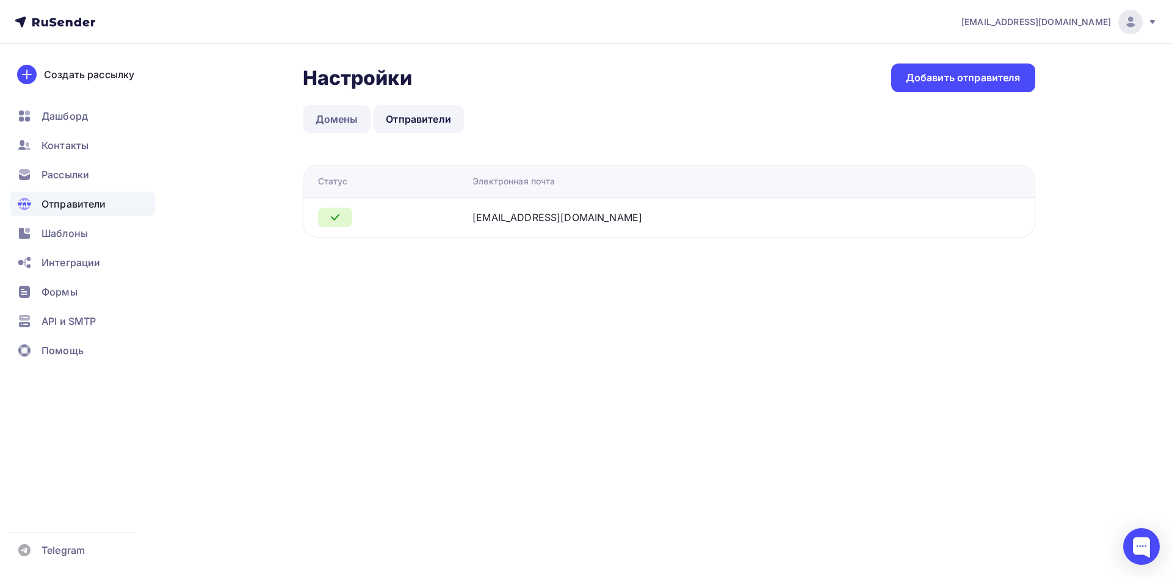
click at [339, 126] on link "Домены" at bounding box center [337, 119] width 68 height 28
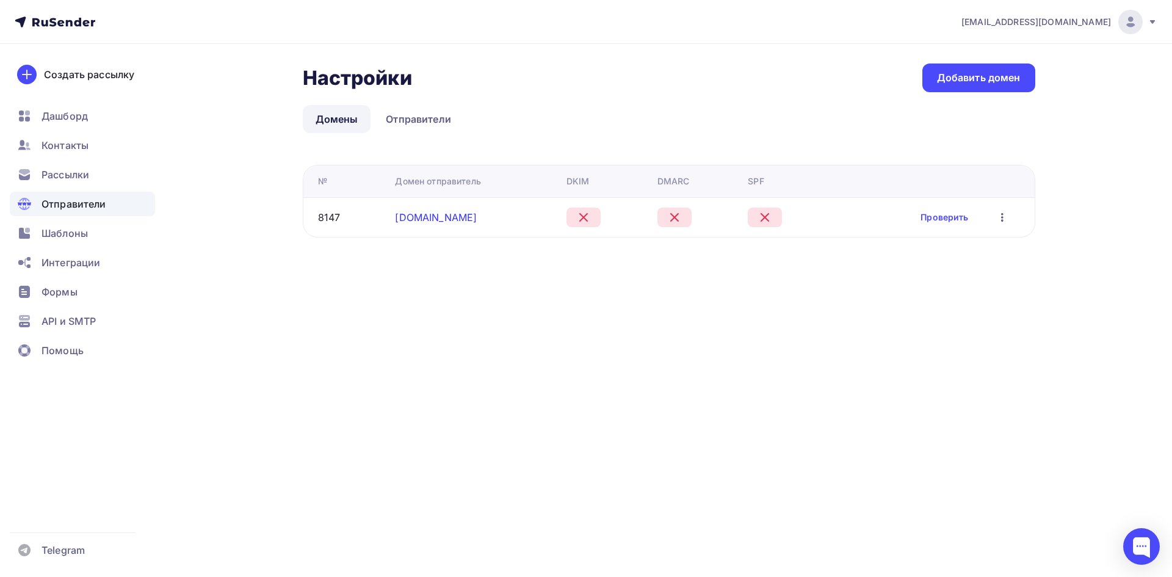
click at [422, 222] on link "dentima-class.ru" at bounding box center [436, 217] width 82 height 12
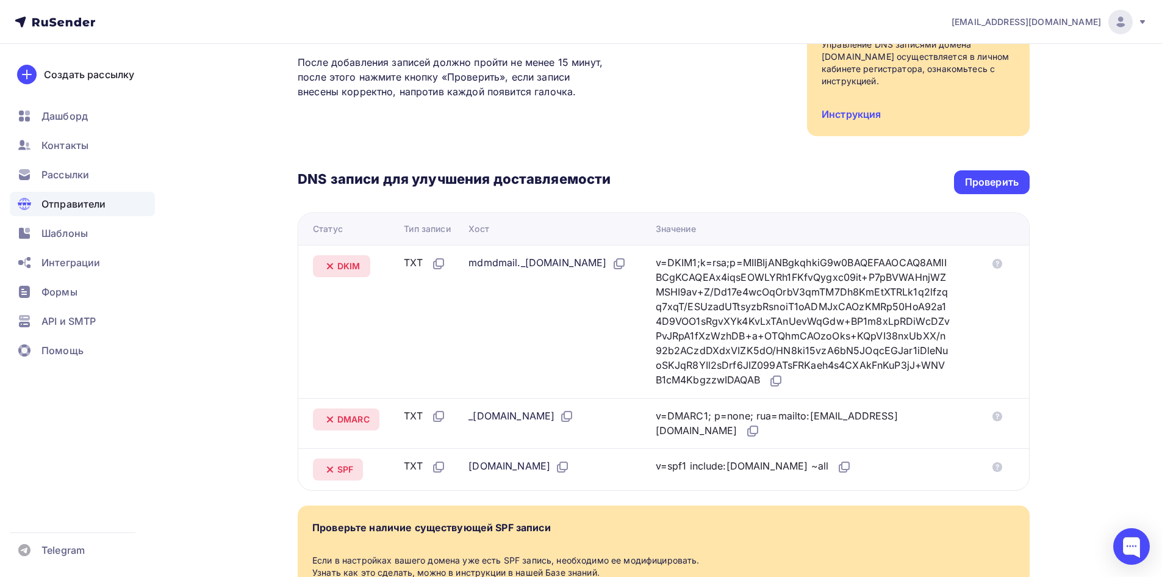
scroll to position [183, 0]
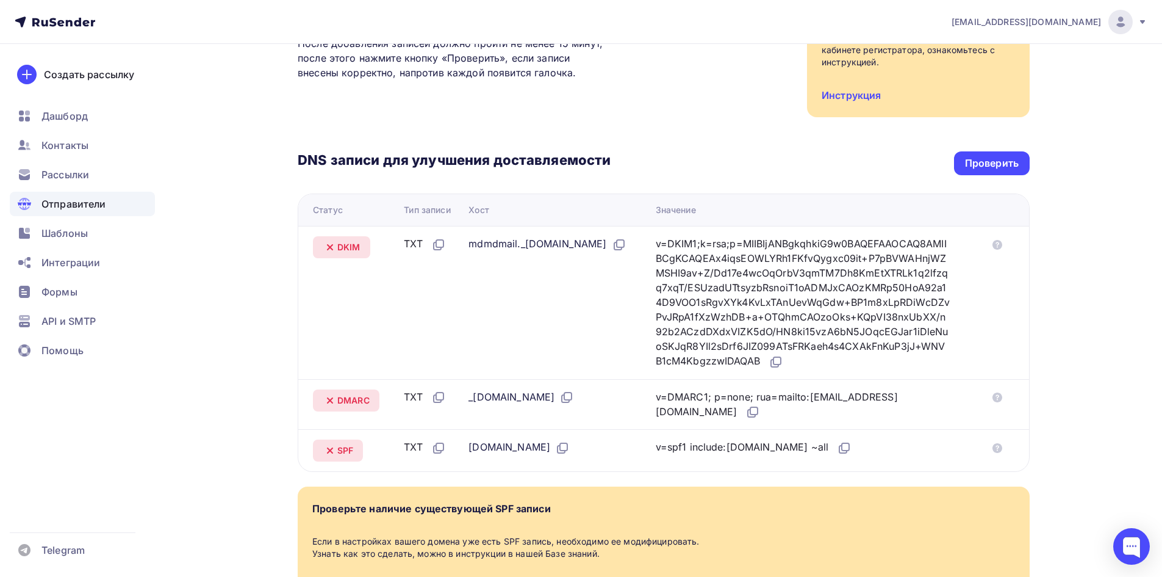
drag, startPoint x: 301, startPoint y: 223, endPoint x: 852, endPoint y: 441, distance: 592.0
click at [852, 441] on tbody "DKIM TXT mdmdmail._domainkey.dentima-class.ru v=DKIM1;k=rsa;p=MIIBIjANBgkqhkiG9…" at bounding box center [663, 348] width 731 height 245
click at [852, 441] on div "v=spf1 include:rsndr.ru ~all" at bounding box center [808, 447] width 305 height 16
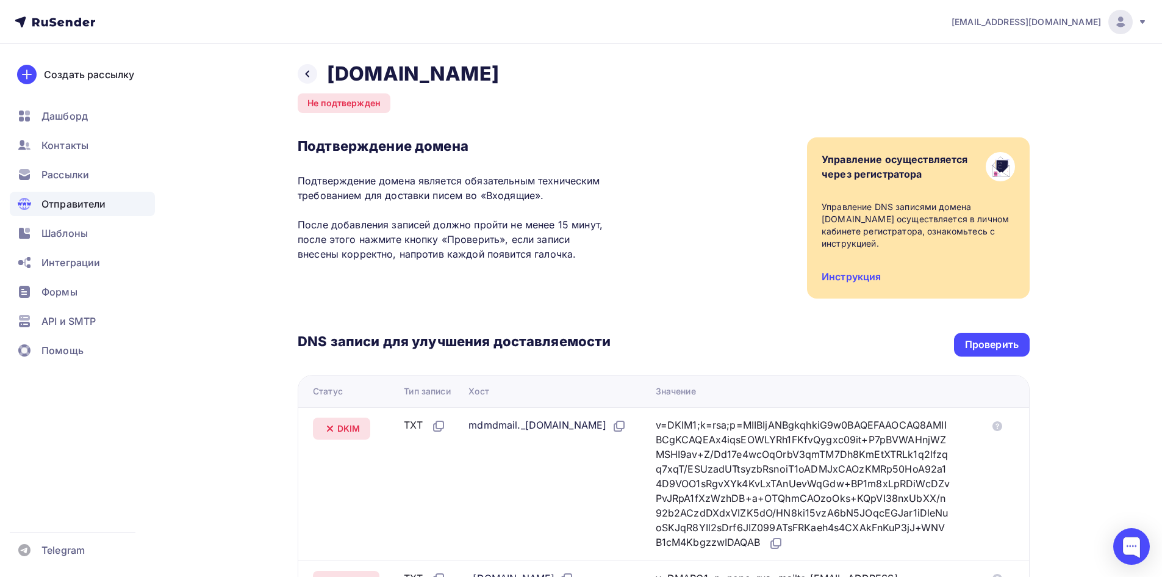
scroll to position [0, 0]
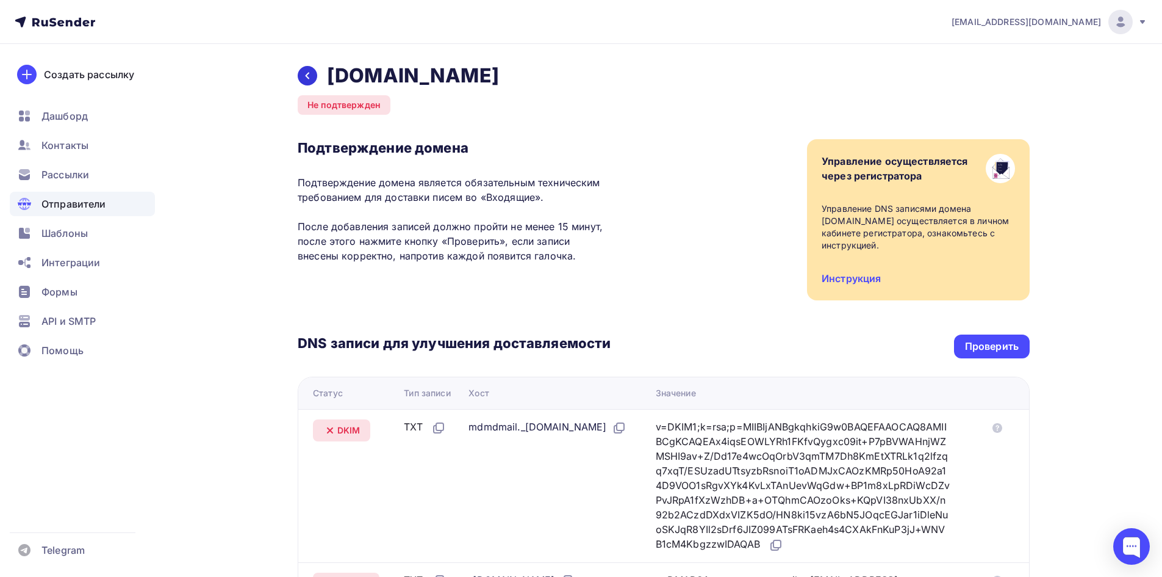
click at [306, 81] on div at bounding box center [308, 76] width 20 height 20
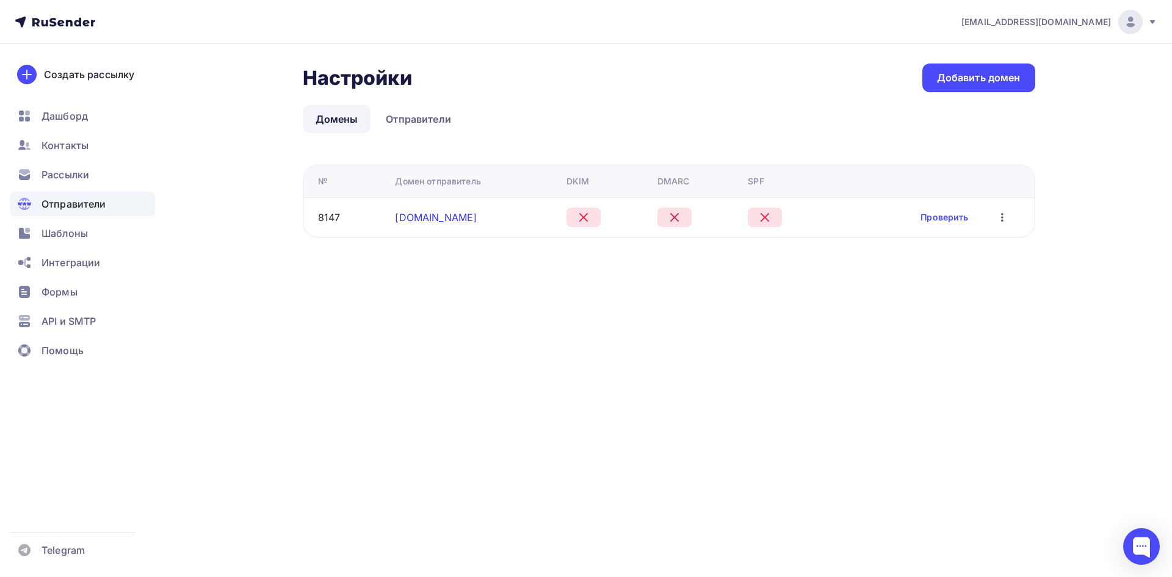
click at [461, 217] on link "dentima-class.ru" at bounding box center [436, 217] width 82 height 12
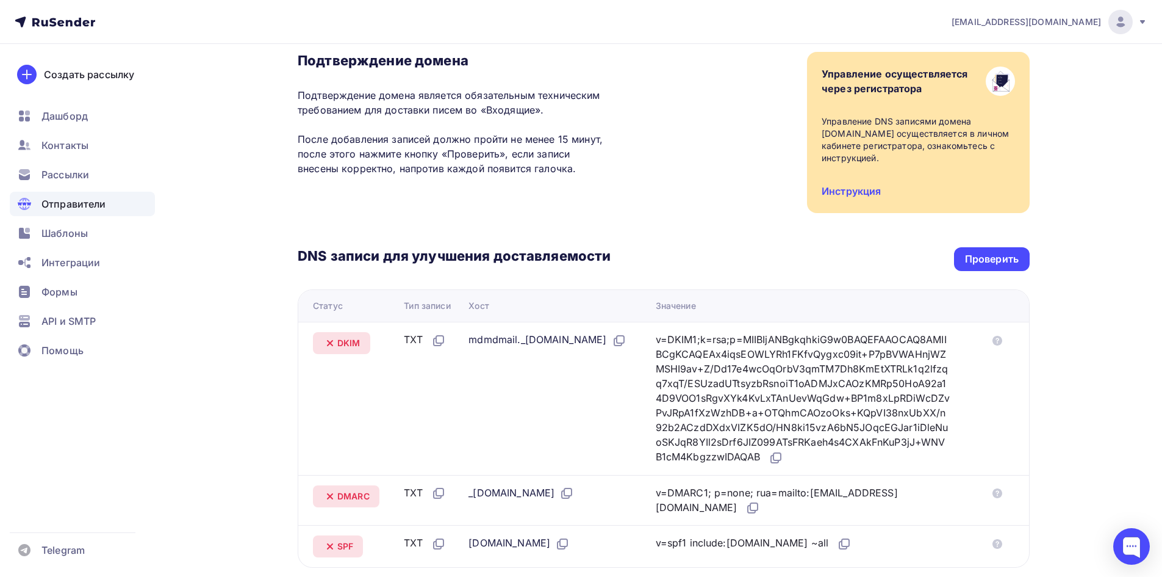
scroll to position [281, 0]
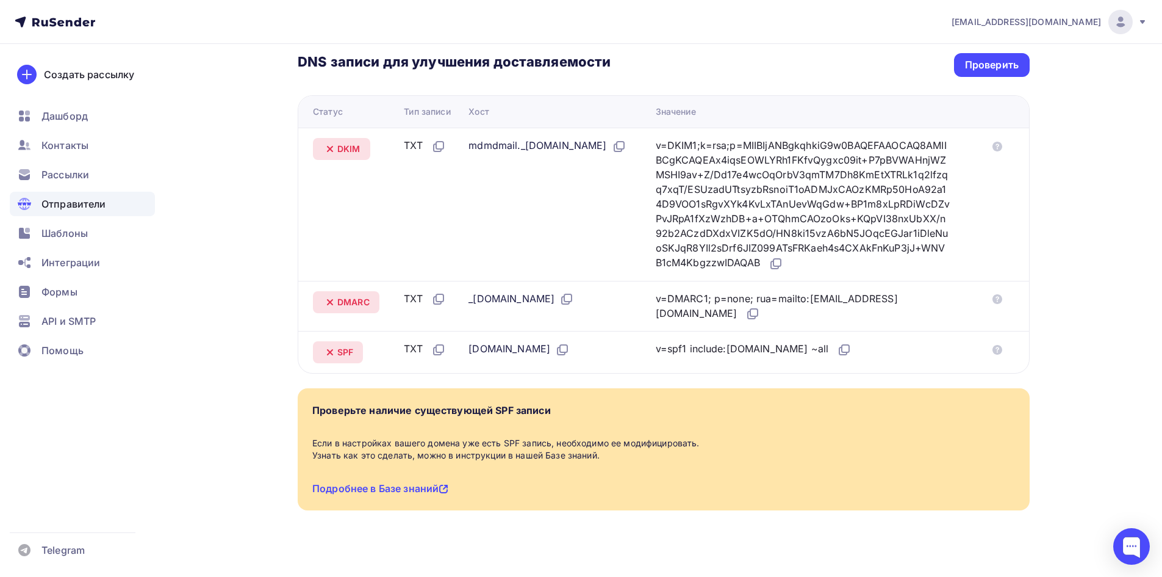
drag, startPoint x: 965, startPoint y: 358, endPoint x: 317, endPoint y: 153, distance: 680.3
click at [317, 153] on tbody "DKIM TXT mdmdmail._domainkey.dentima-class.ru v=DKIM1;k=rsa;p=MIIBIjANBgkqhkiG9…" at bounding box center [663, 250] width 731 height 245
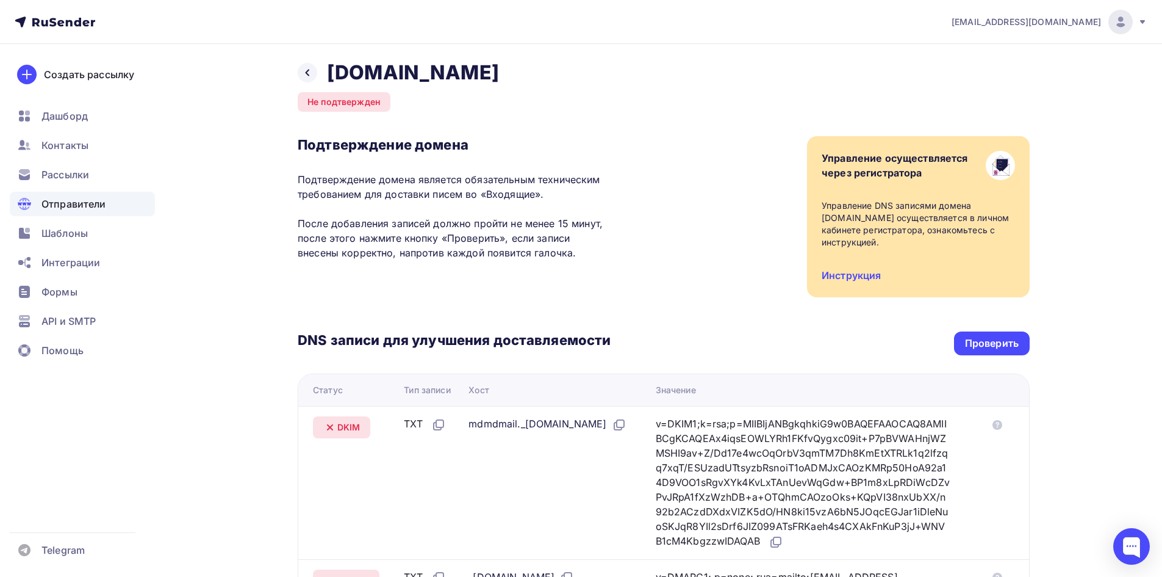
scroll to position [0, 0]
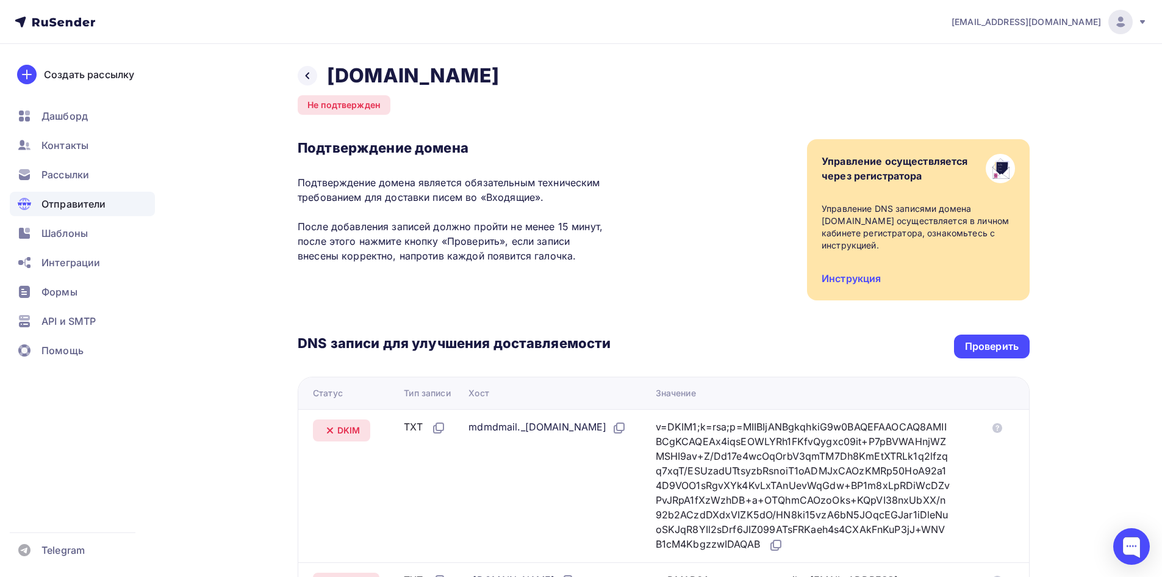
click at [320, 71] on div "Назад dentima-class.ru" at bounding box center [398, 75] width 201 height 24
click at [315, 73] on div at bounding box center [308, 76] width 20 height 20
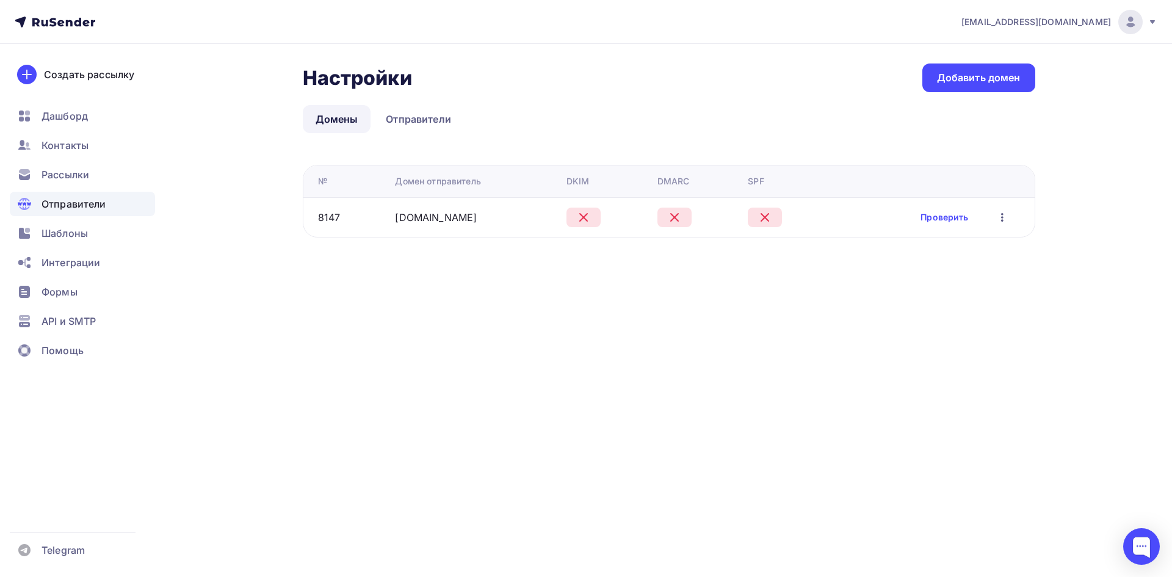
click at [85, 18] on icon at bounding box center [55, 22] width 81 height 15
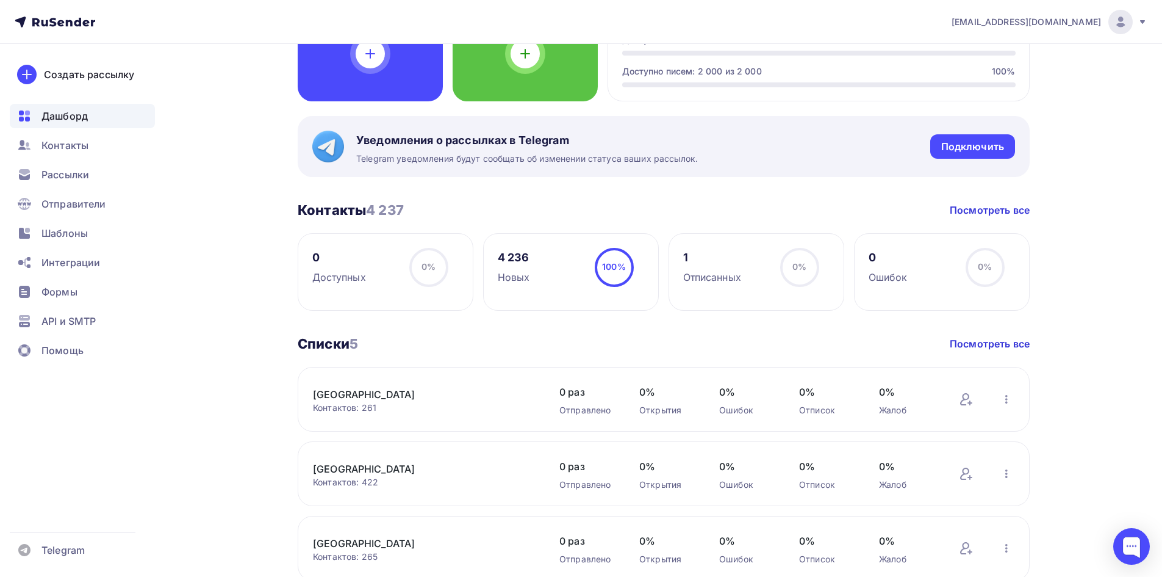
scroll to position [366, 0]
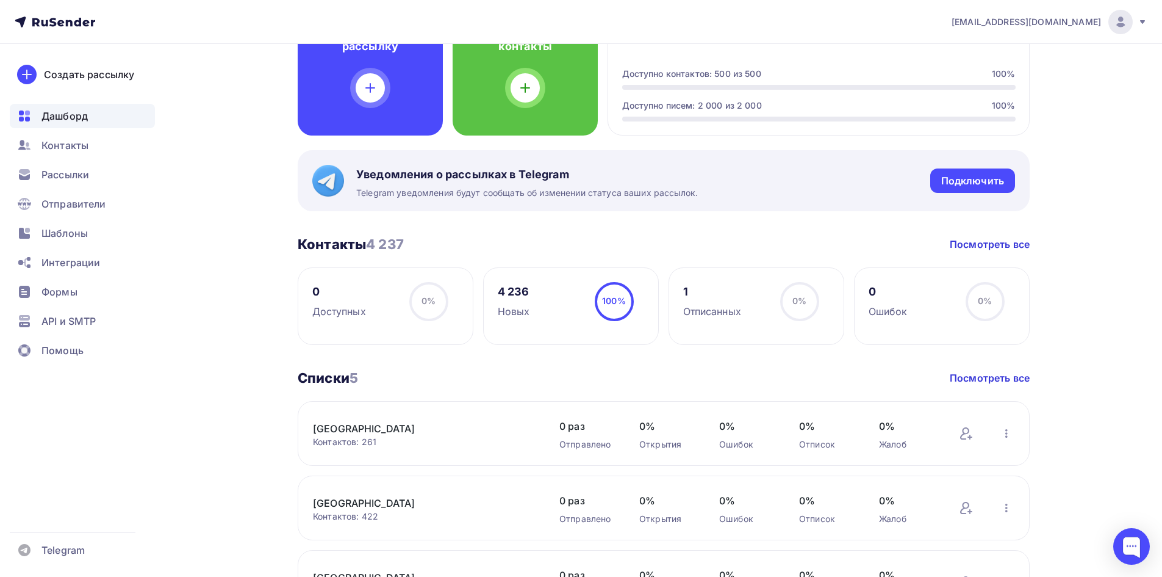
click at [542, 294] on div "4 236 Новых 100% 100%" at bounding box center [571, 305] width 176 height 77
click at [521, 291] on div "4 236" at bounding box center [514, 291] width 32 height 15
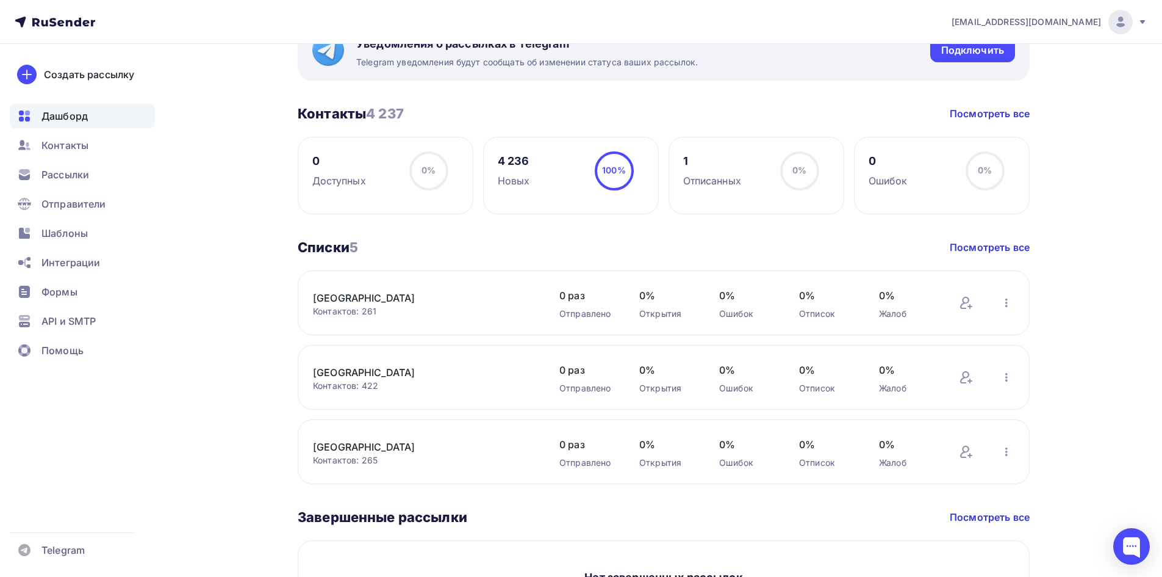
scroll to position [655, 0]
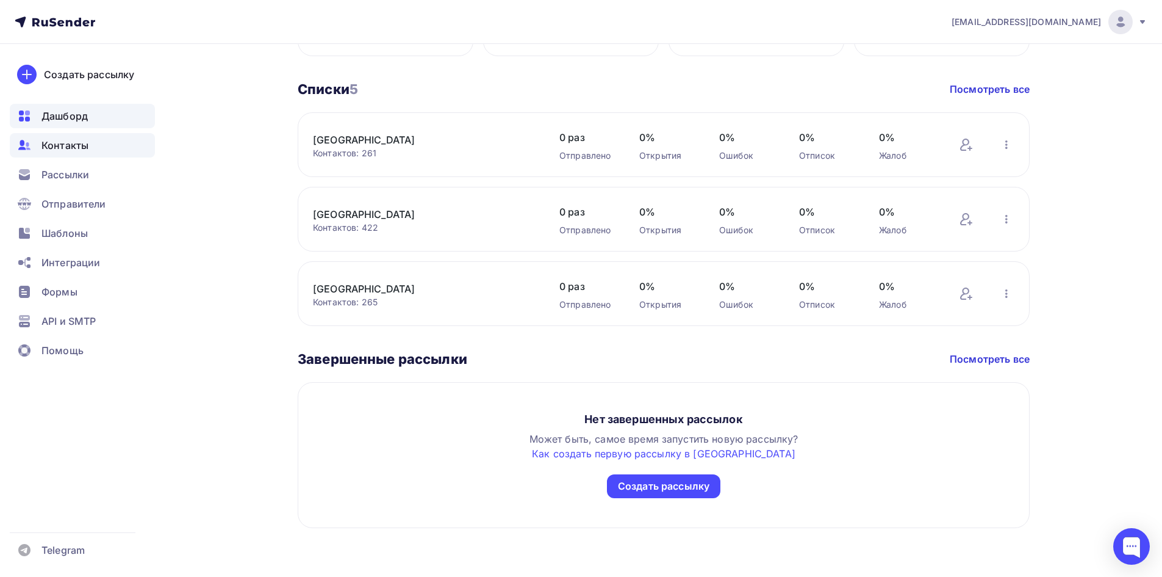
click at [103, 146] on div "Контакты" at bounding box center [82, 145] width 145 height 24
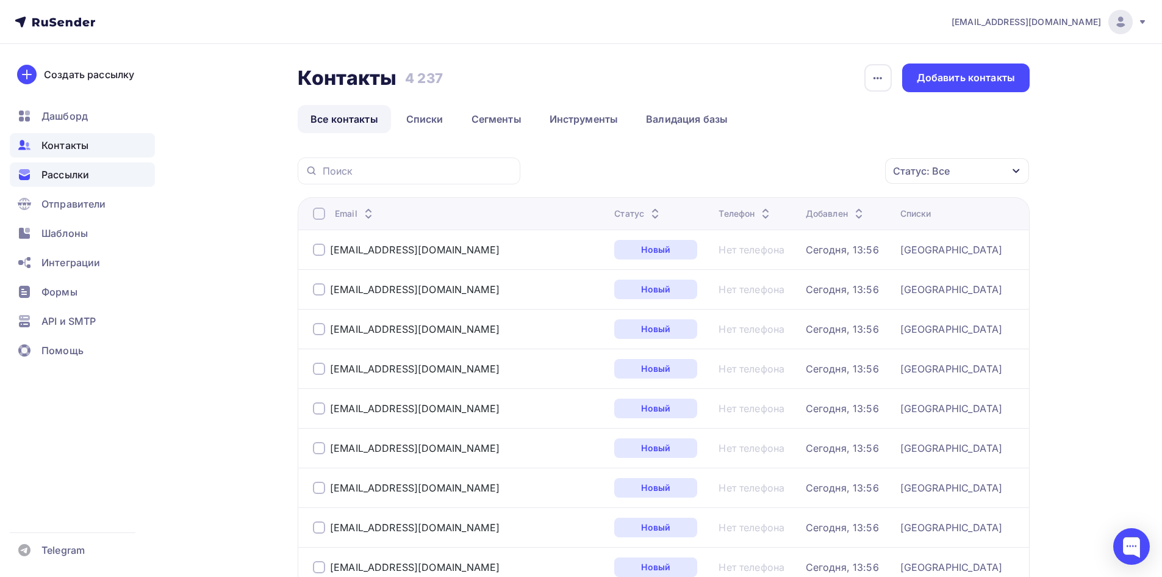
click at [115, 168] on div "Рассылки" at bounding box center [82, 174] width 145 height 24
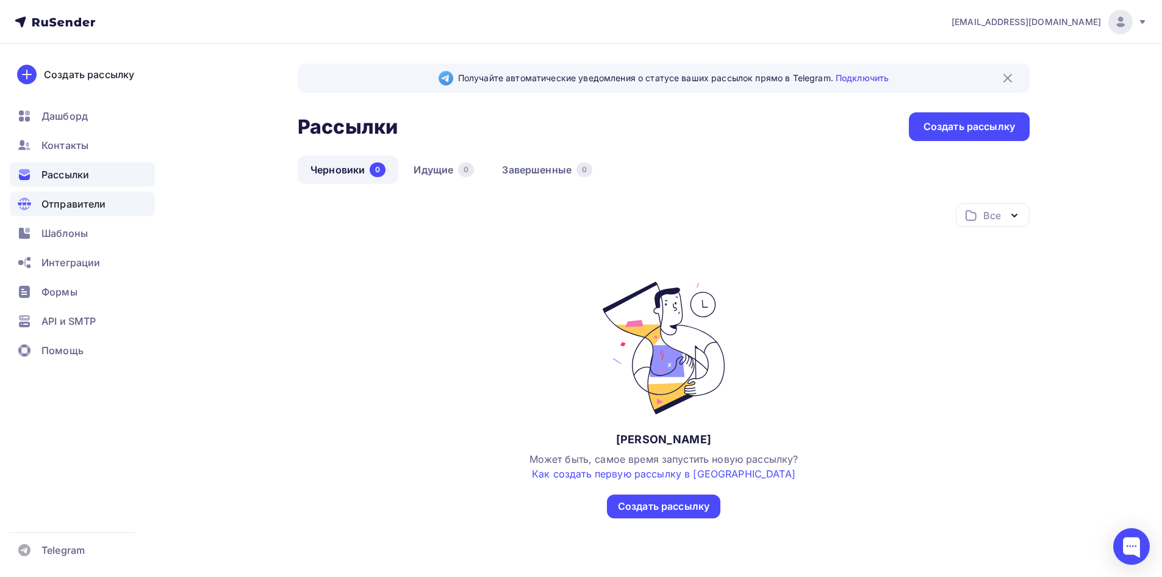
click at [113, 199] on div "Отправители" at bounding box center [82, 204] width 145 height 24
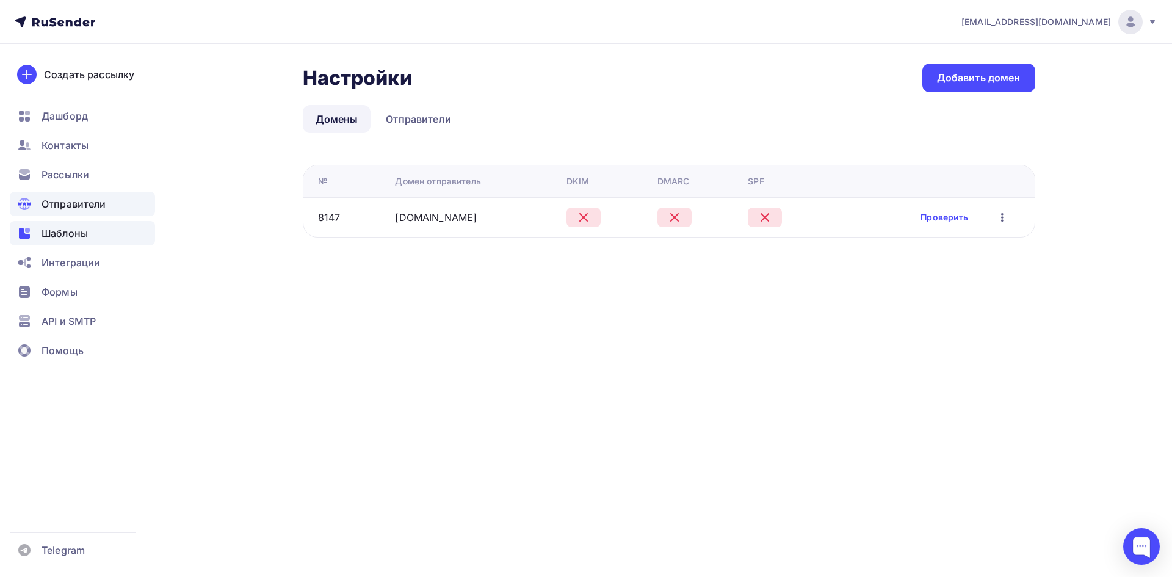
click at [119, 231] on div "Шаблоны" at bounding box center [82, 233] width 145 height 24
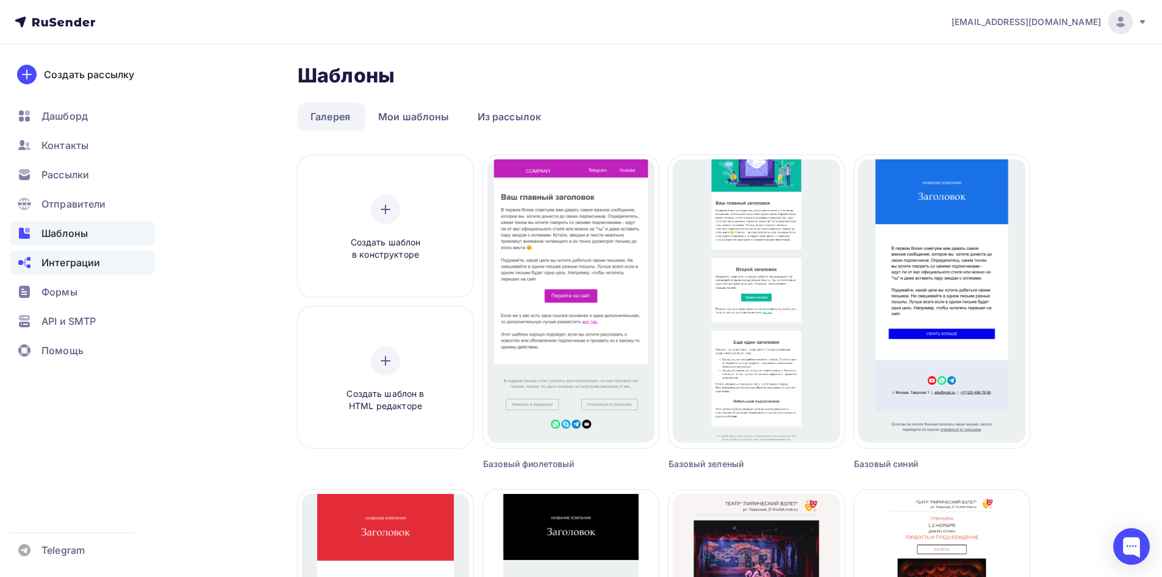
click at [123, 260] on div "Интеграции" at bounding box center [82, 262] width 145 height 24
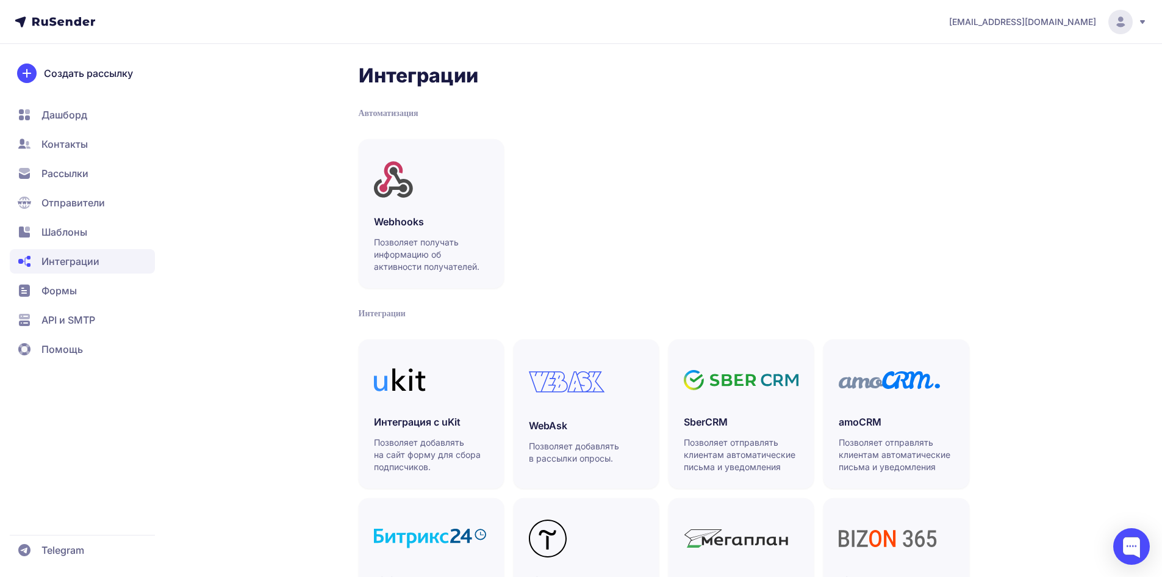
click at [98, 109] on span "Дашборд" at bounding box center [82, 115] width 145 height 24
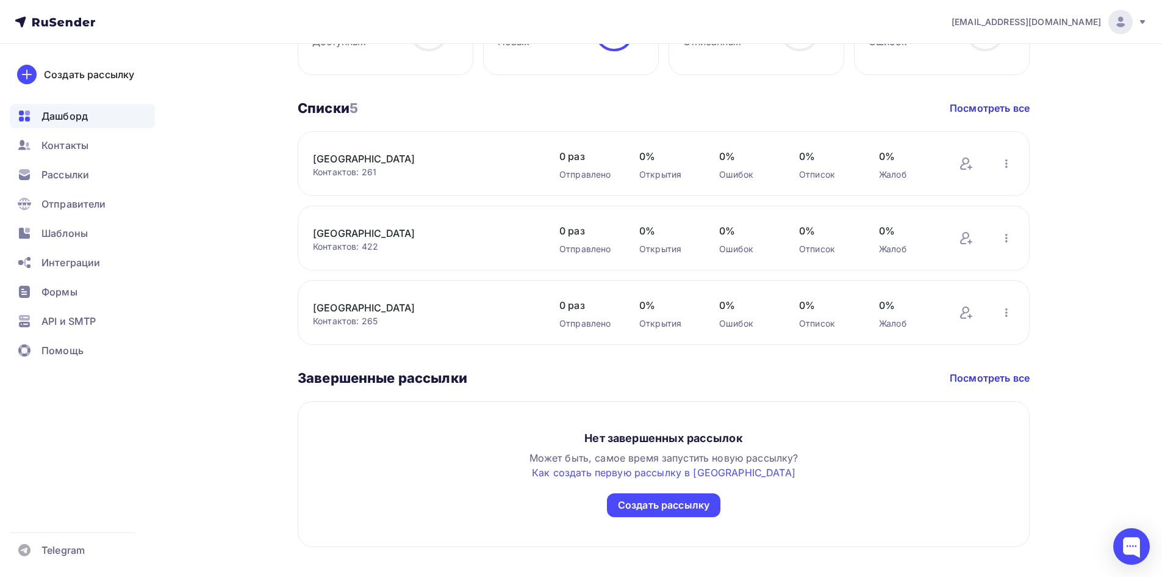
scroll to position [655, 0]
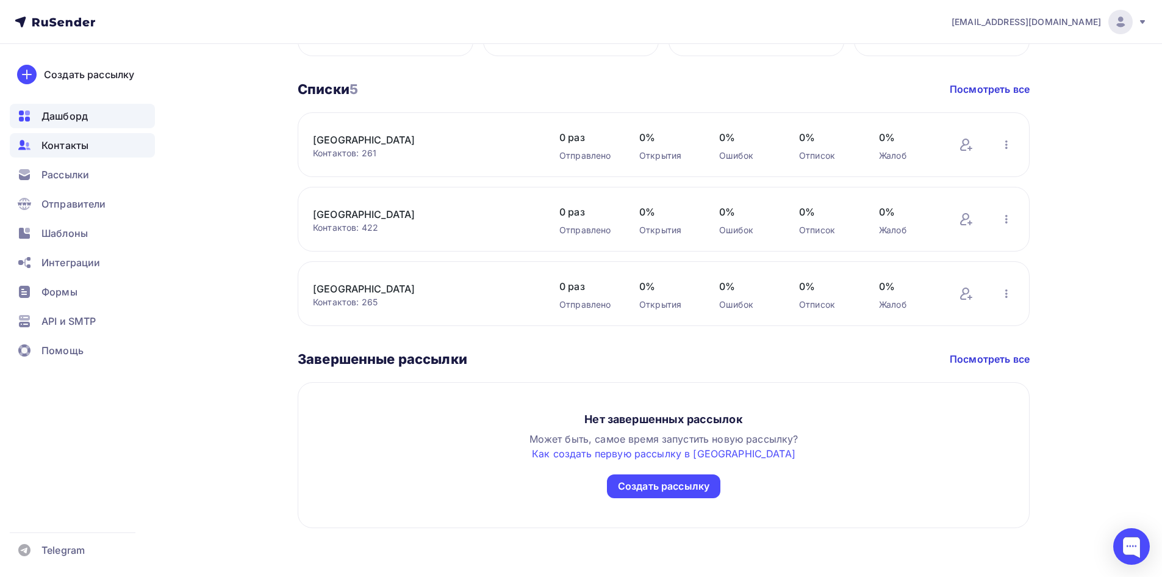
click at [120, 135] on div "Контакты" at bounding box center [82, 145] width 145 height 24
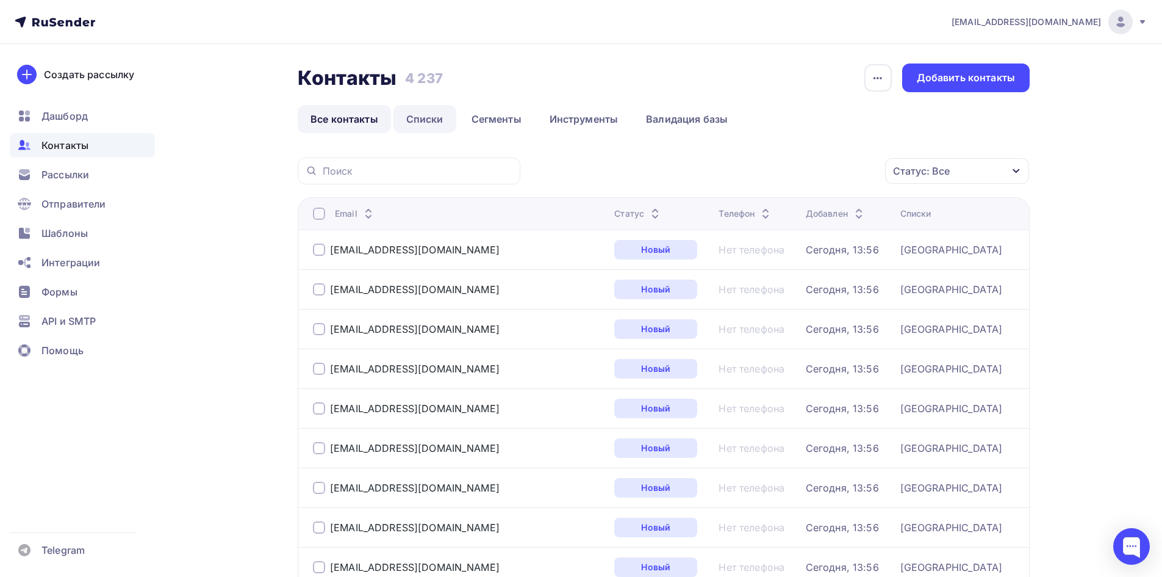
click at [416, 123] on link "Списки" at bounding box center [425, 119] width 63 height 28
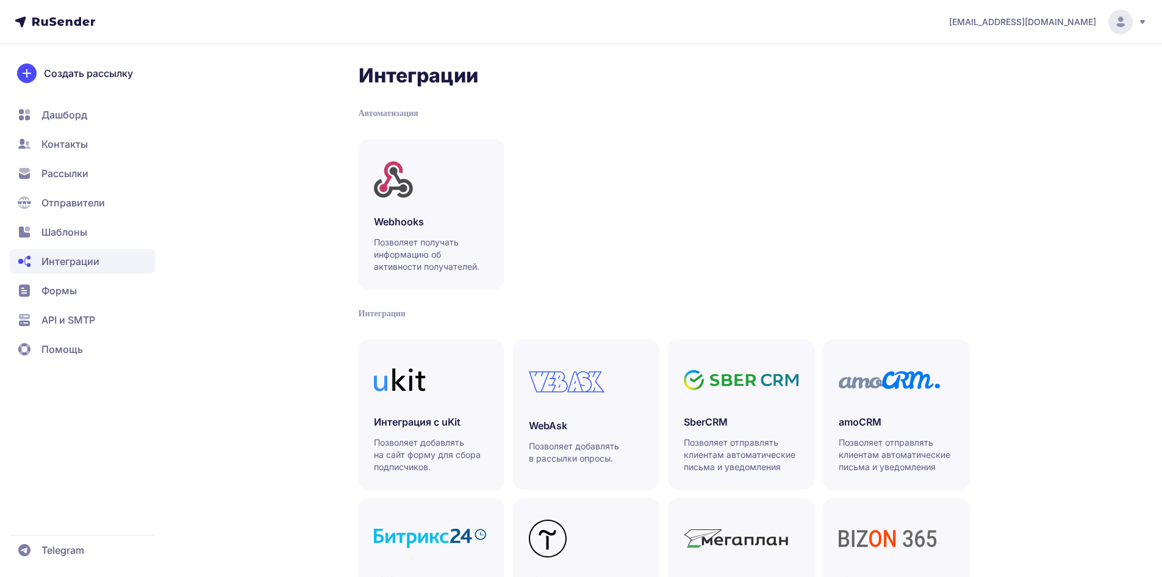
click at [83, 287] on span "Формы" at bounding box center [82, 290] width 145 height 24
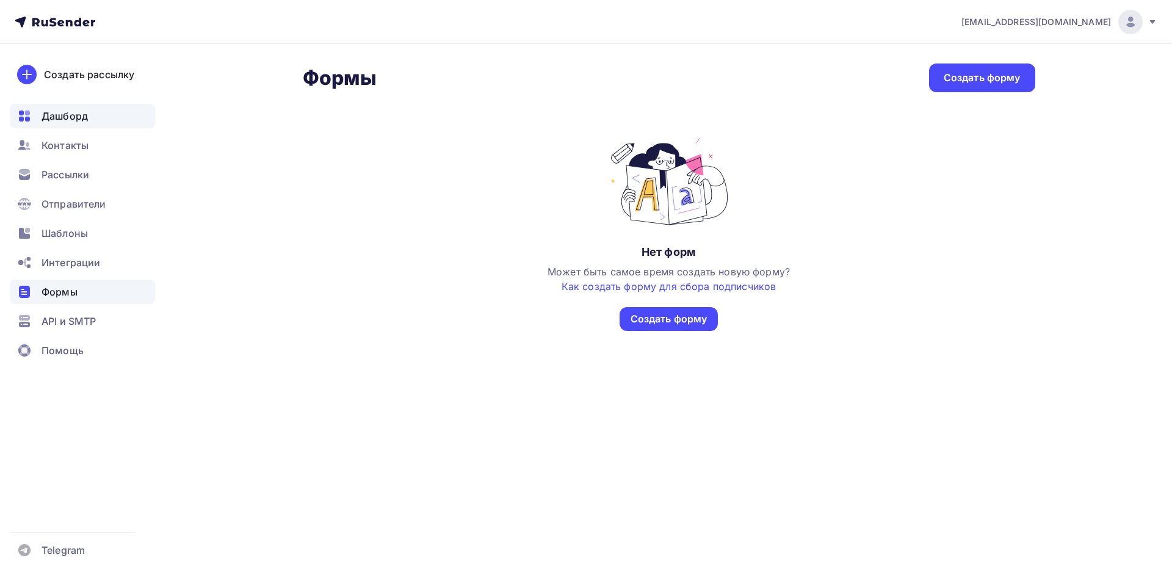
click at [104, 120] on div "Дашборд" at bounding box center [82, 116] width 145 height 24
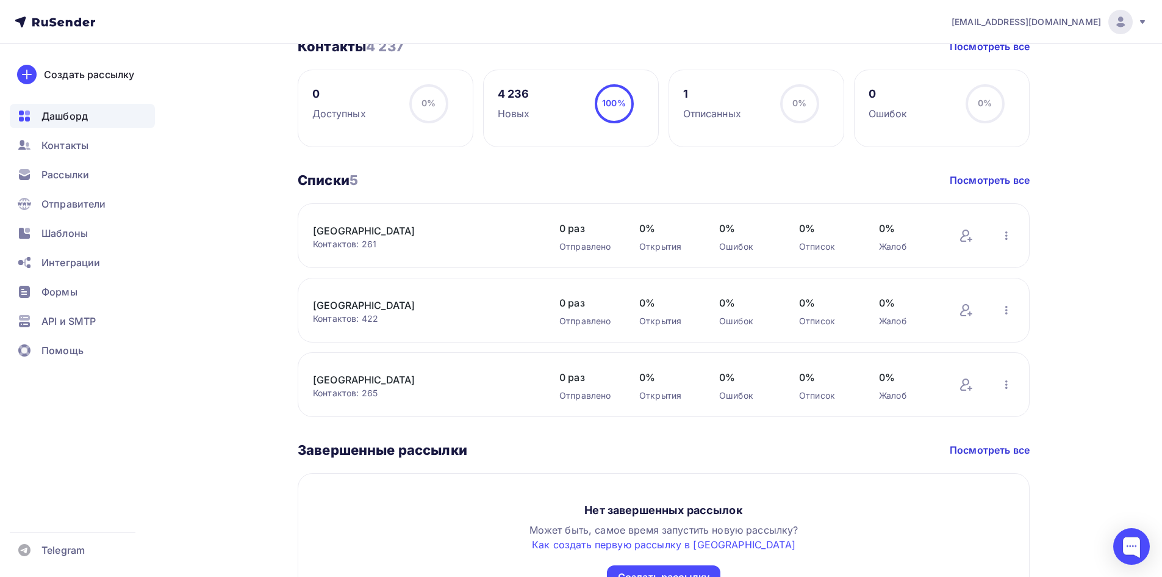
scroll to position [655, 0]
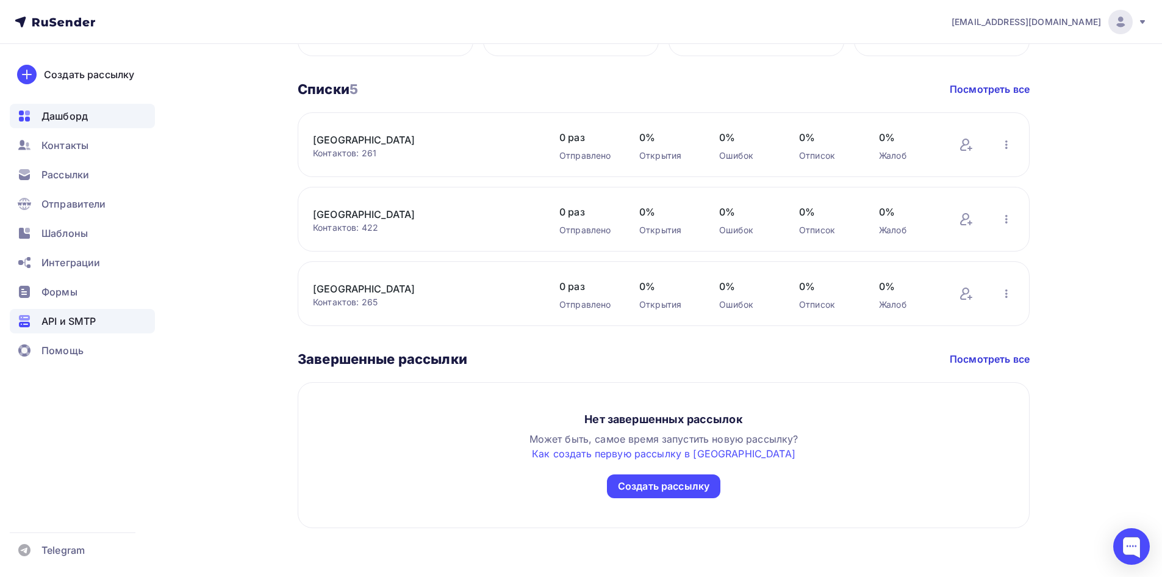
click at [99, 322] on div "API и SMTP" at bounding box center [82, 321] width 145 height 24
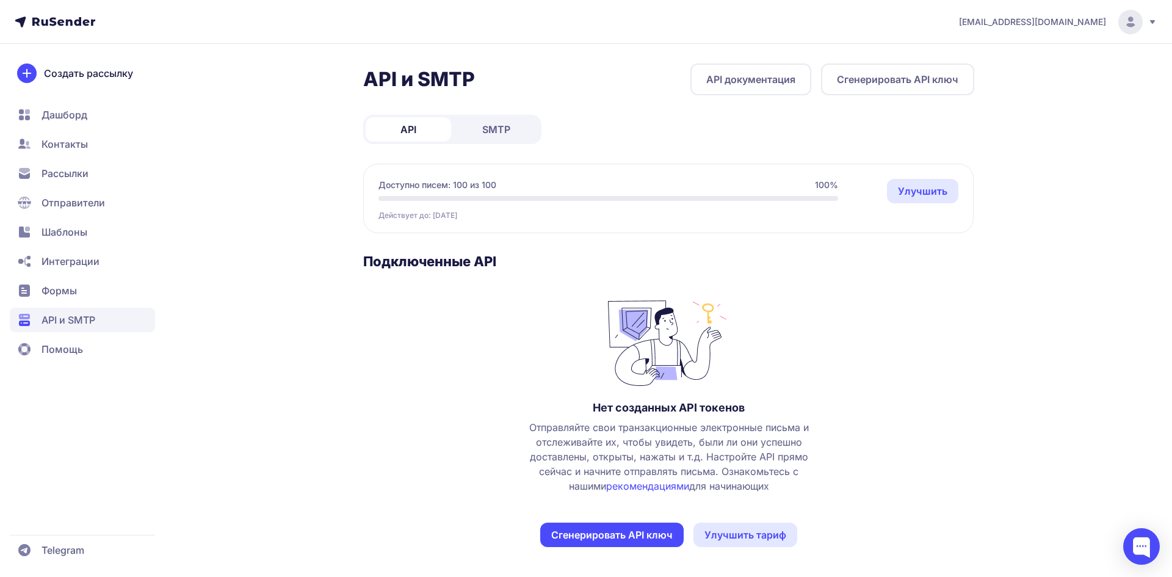
click at [501, 129] on span "SMTP" at bounding box center [496, 129] width 28 height 15
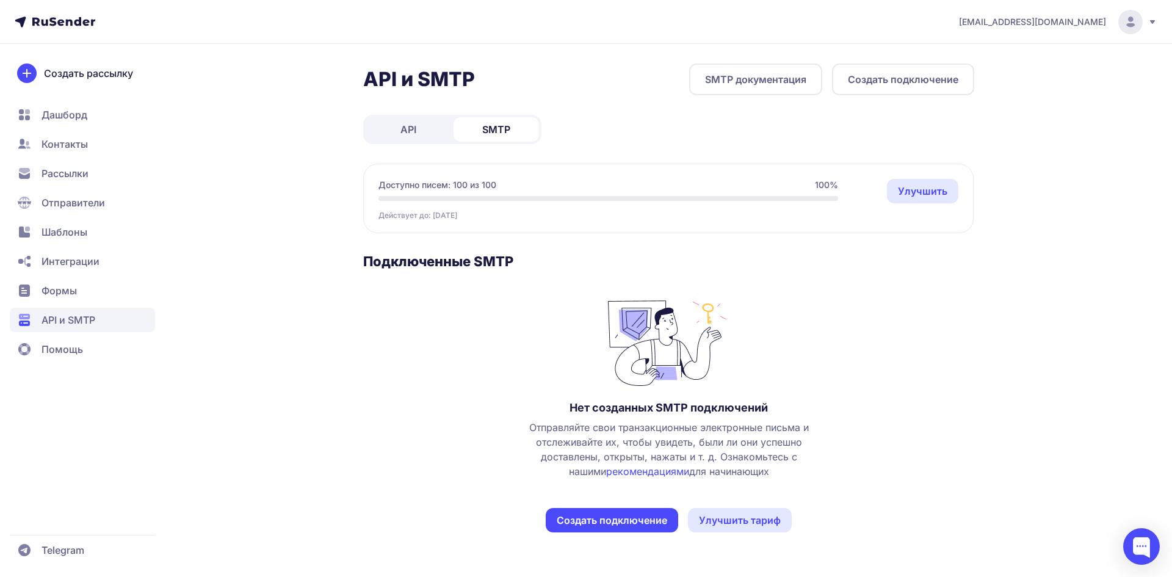
click at [87, 362] on div "Создать рассылку Дашборд Контакты Рассылки Отправители Шаблоны Интеграции Формы…" at bounding box center [82, 351] width 165 height 577
click at [87, 359] on span "Помощь" at bounding box center [82, 349] width 145 height 24
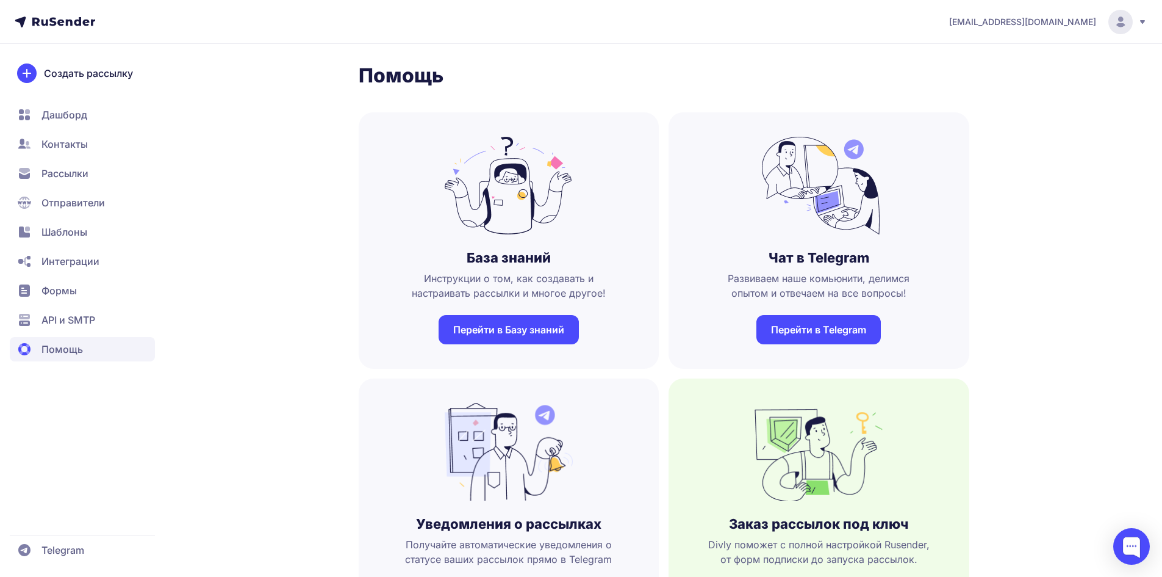
drag, startPoint x: 88, startPoint y: 358, endPoint x: 155, endPoint y: 383, distance: 71.4
click at [134, 375] on div "Создать рассылку Дашборд Контакты Рассылки Отправители Шаблоны Интеграции Формы…" at bounding box center [82, 351] width 165 height 577
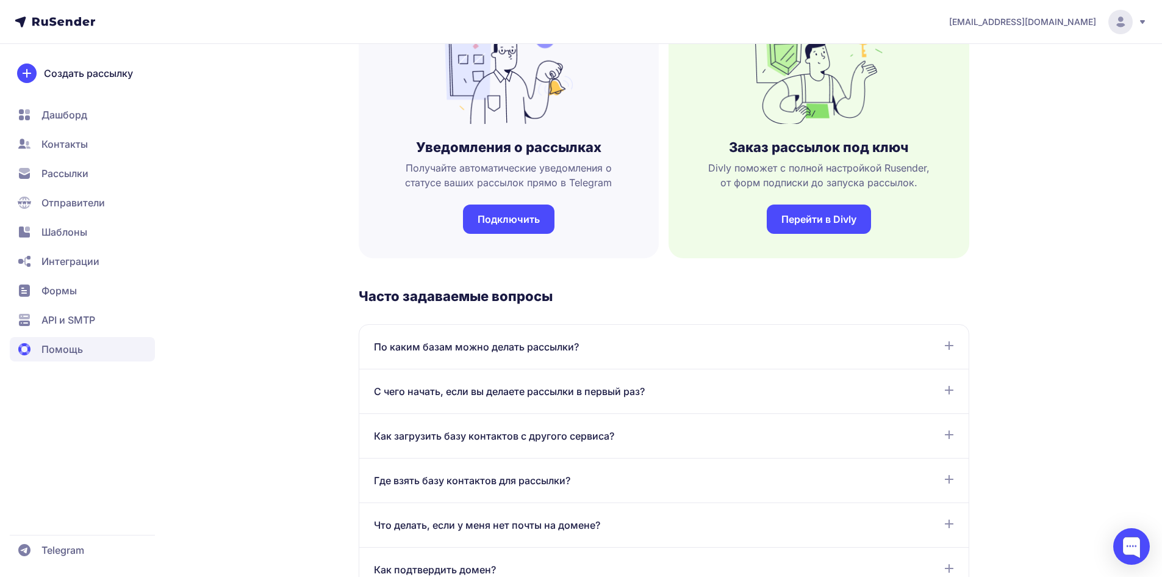
scroll to position [427, 0]
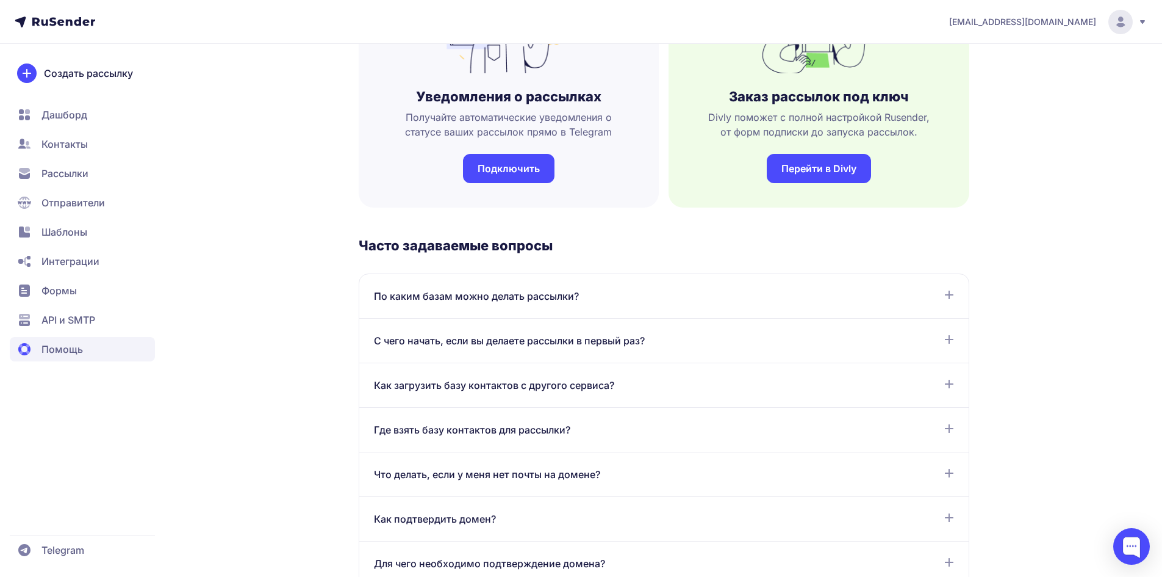
click at [457, 302] on span "По каким базам можно делать рассылки?" at bounding box center [476, 296] width 205 height 15
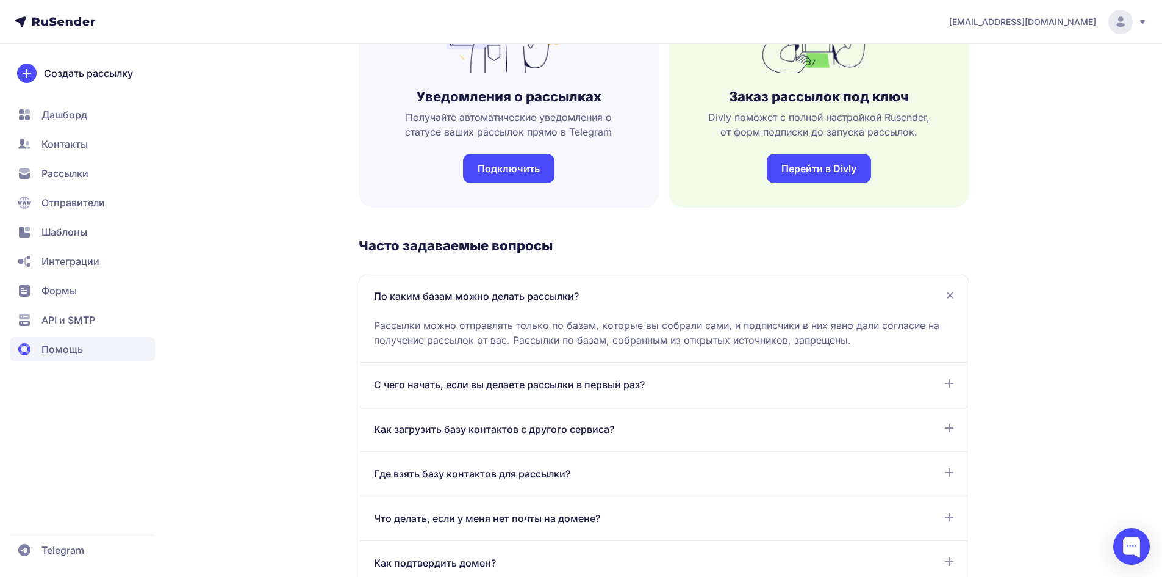
click at [455, 302] on span "По каким базам можно делать рассылки?" at bounding box center [476, 296] width 205 height 15
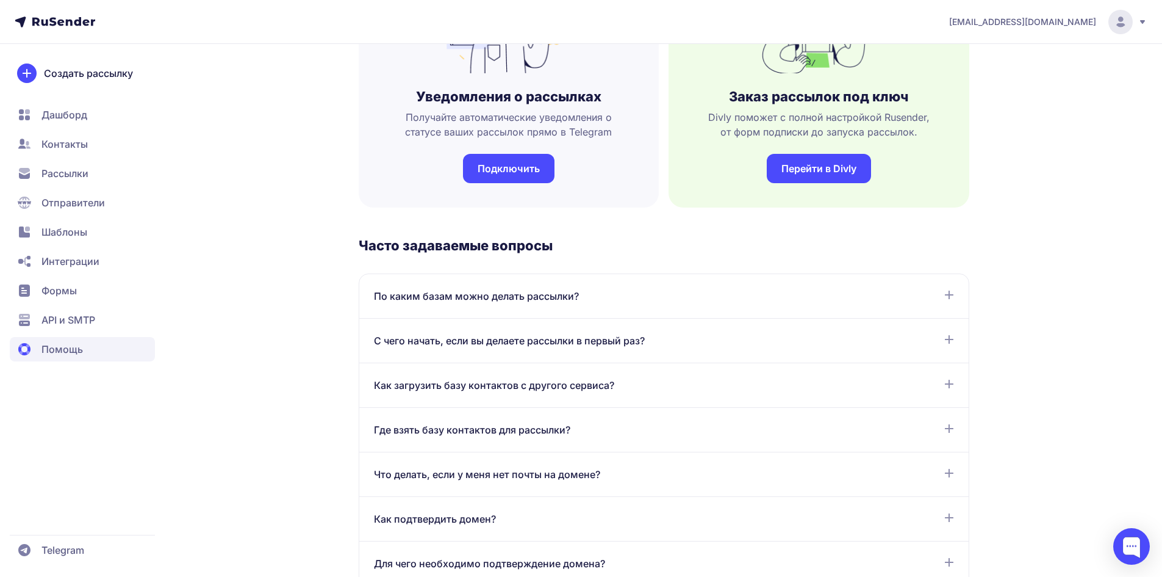
click at [433, 362] on div "С чего начать, если вы делаете рассылки в первый раз? Для отправки первой рассы…" at bounding box center [664, 341] width 610 height 45
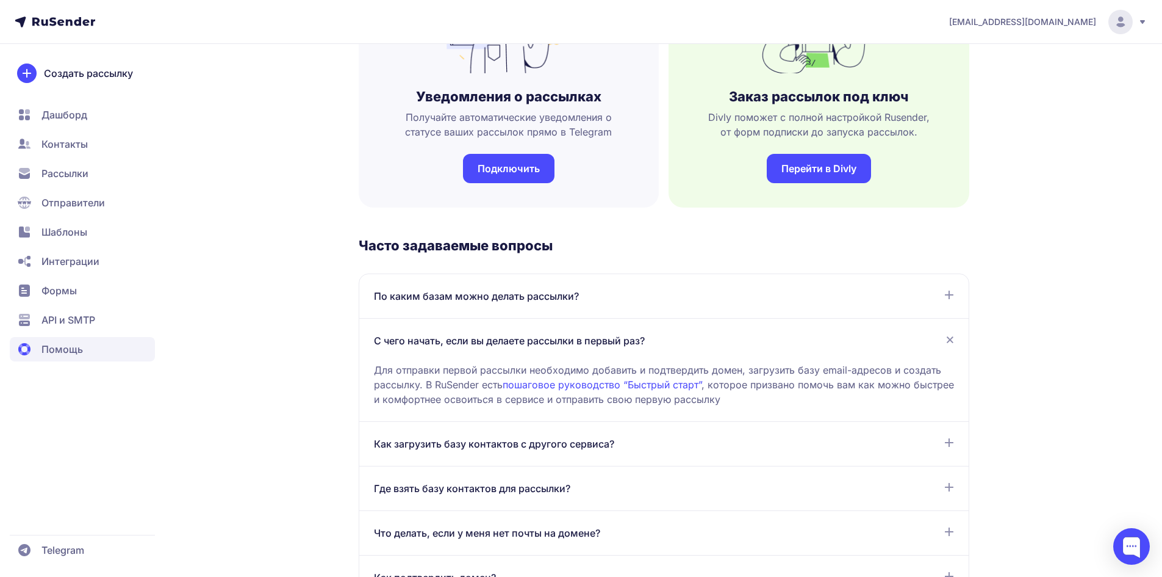
click at [433, 357] on div "Для отправки первой рассылки необходимо добавить и подтвердить домен, загрузить…" at bounding box center [664, 377] width 580 height 59
click at [436, 341] on span "С чего начать, если вы делаете рассылки в первый раз?" at bounding box center [509, 340] width 271 height 15
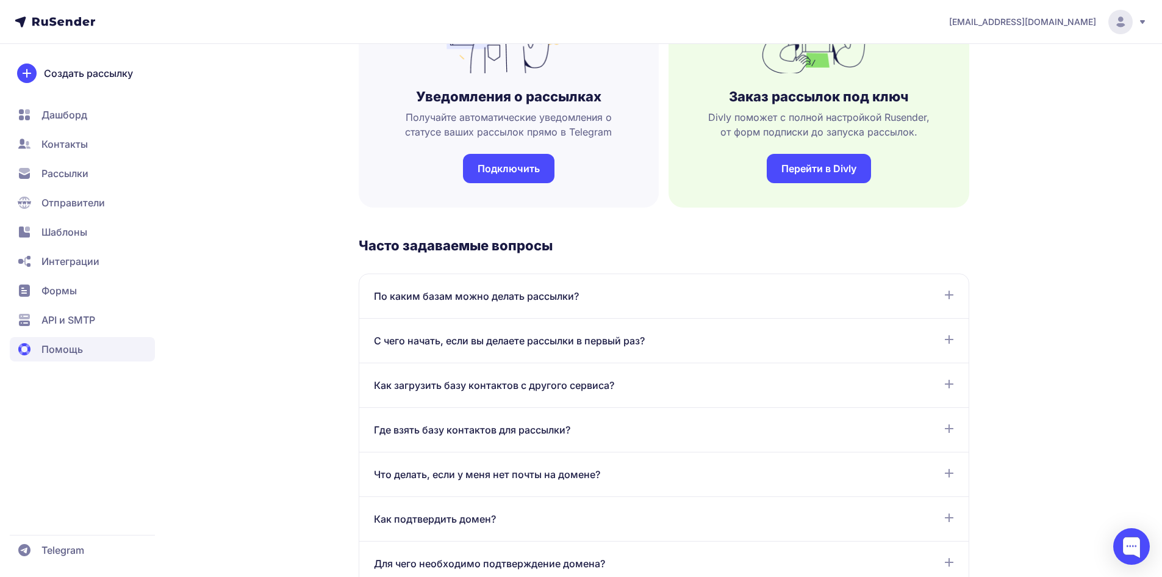
click at [423, 383] on span "Как загрузить базу контактов с другого сервиса?" at bounding box center [494, 385] width 240 height 15
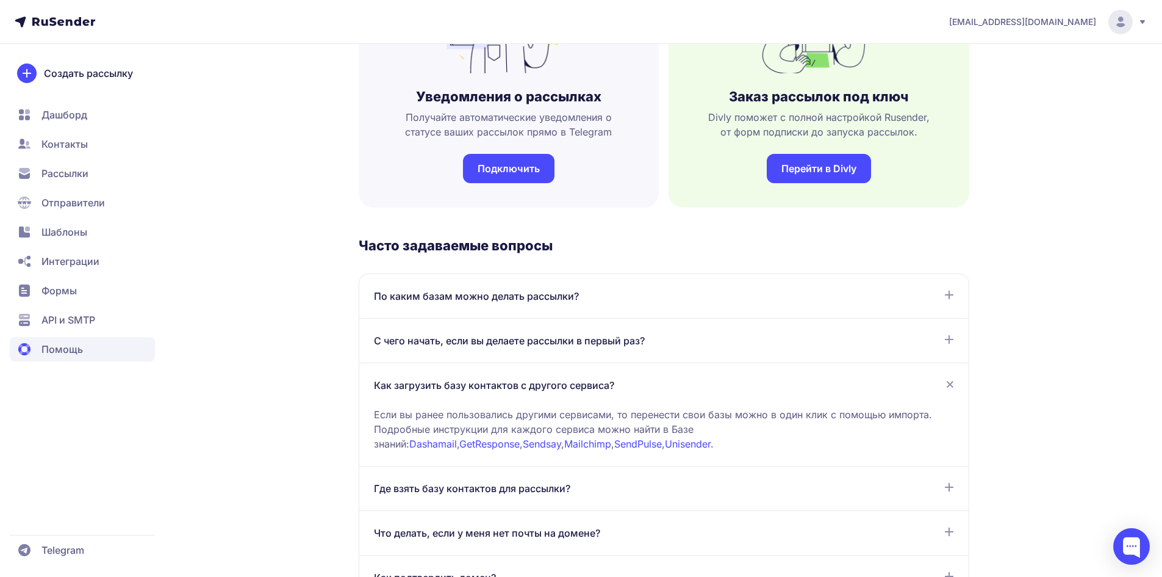
click at [423, 383] on span "Как загрузить базу контактов с другого сервиса?" at bounding box center [494, 385] width 240 height 15
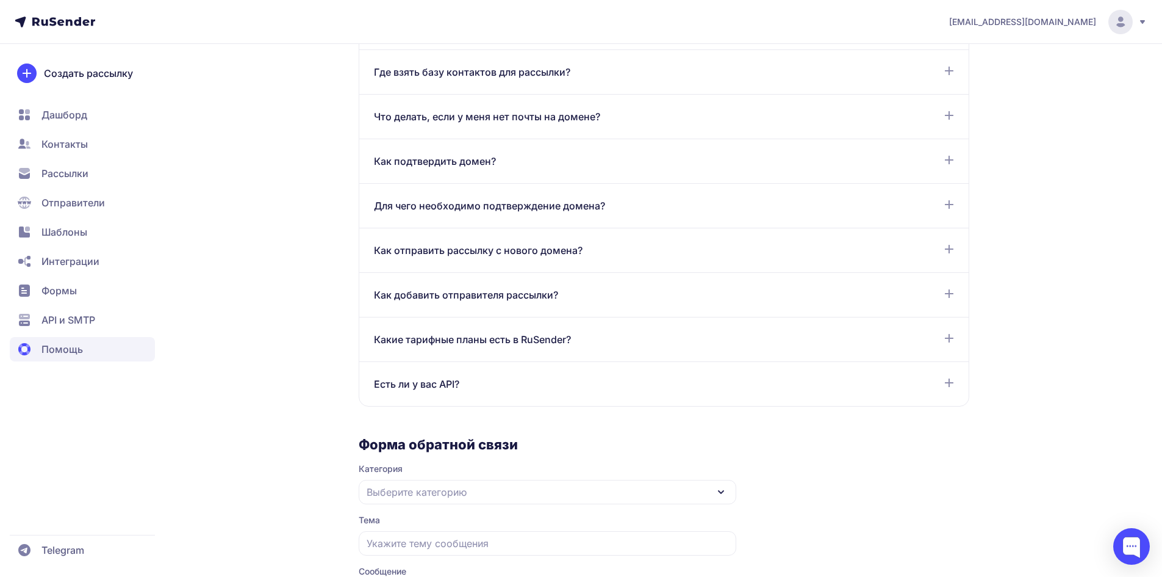
scroll to position [793, 0]
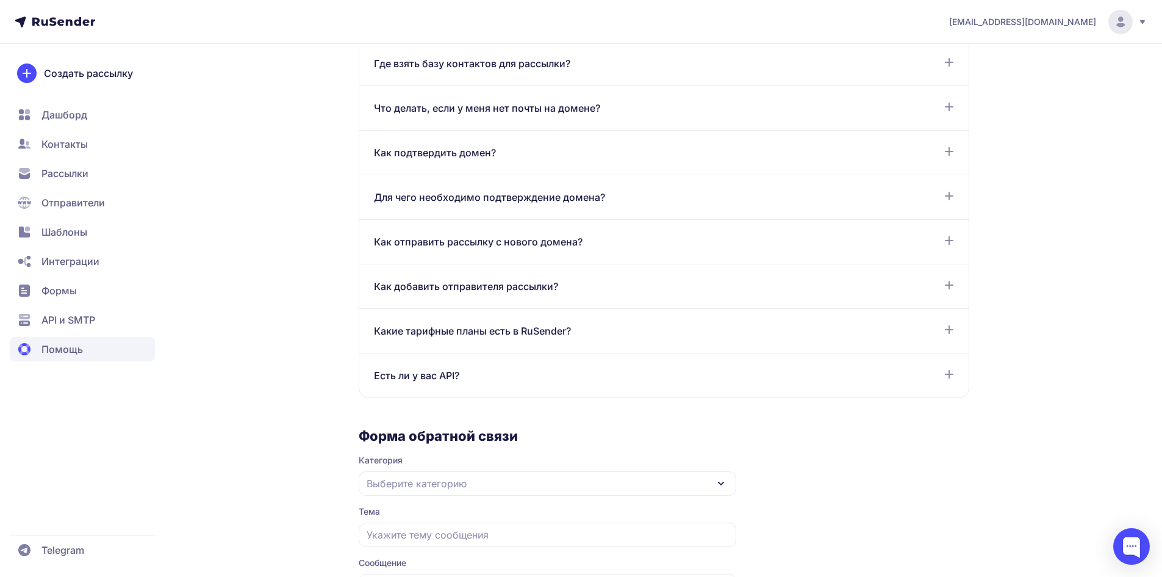
click at [421, 386] on div "Есть ли у вас API? В сервисе RuSender создание API ключа доступно по ссылке: [U…" at bounding box center [664, 375] width 610 height 44
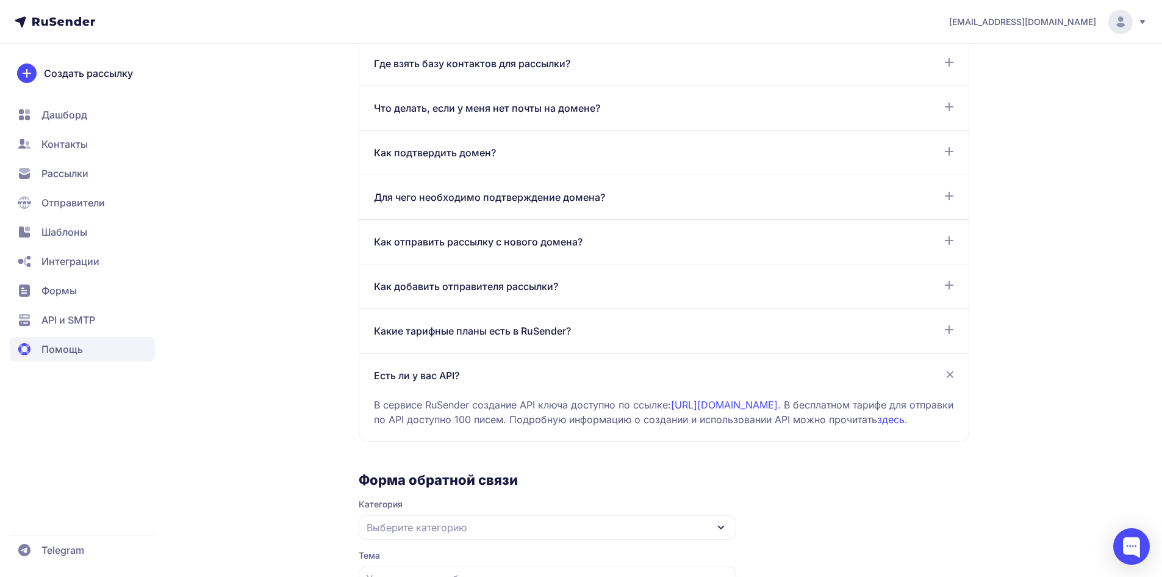
click at [421, 372] on span "Есть ли у вас API?" at bounding box center [416, 375] width 85 height 15
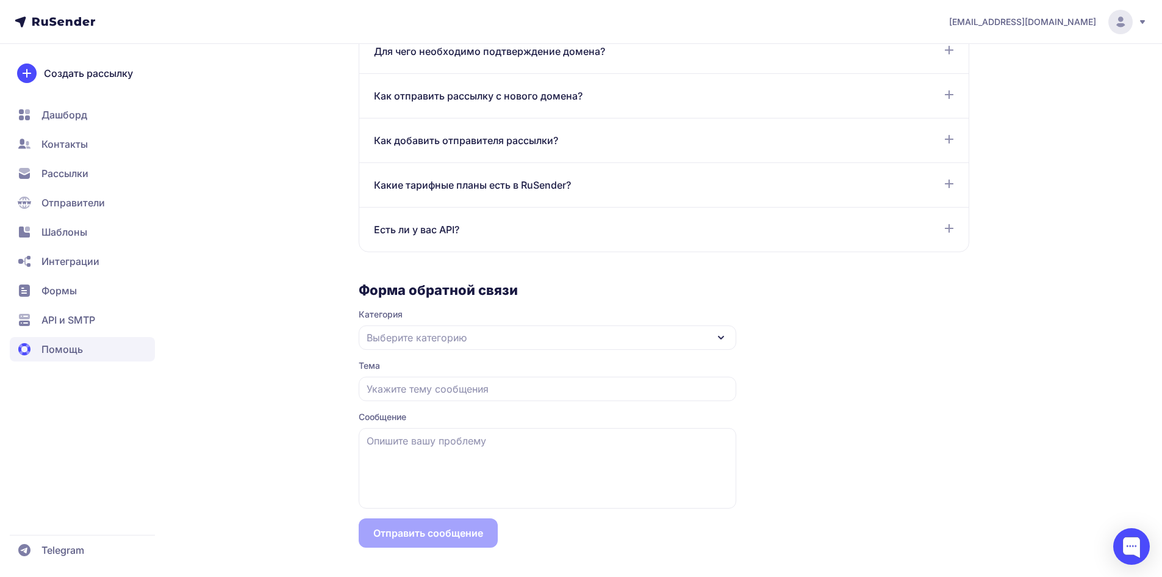
scroll to position [939, 0]
click at [427, 334] on span "Выберите категорию" at bounding box center [417, 337] width 100 height 15
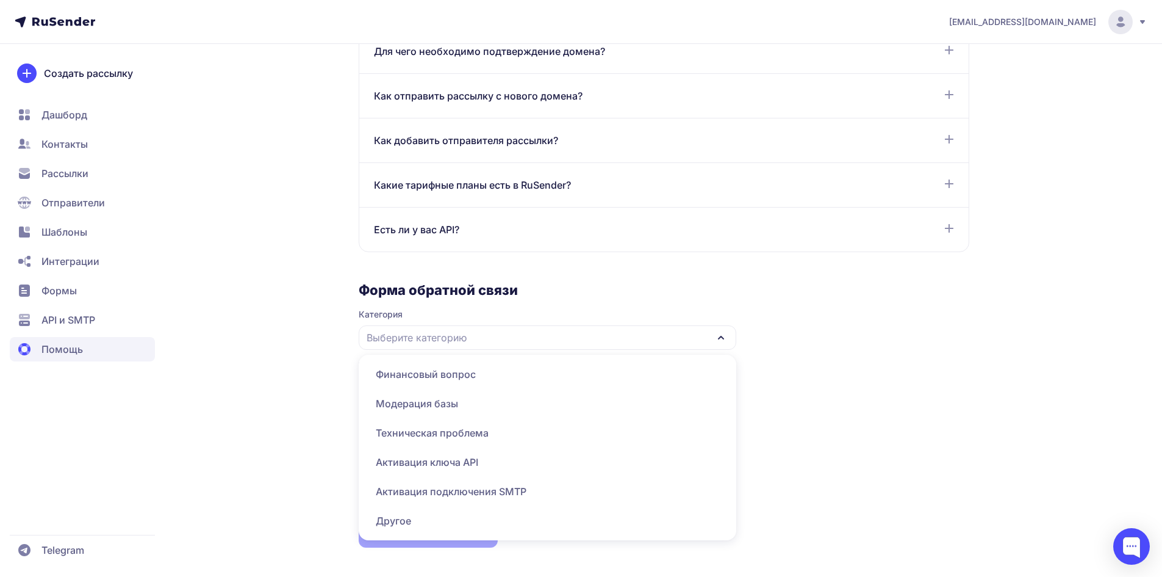
click at [421, 376] on span "Финансовый вопрос" at bounding box center [547, 373] width 363 height 29
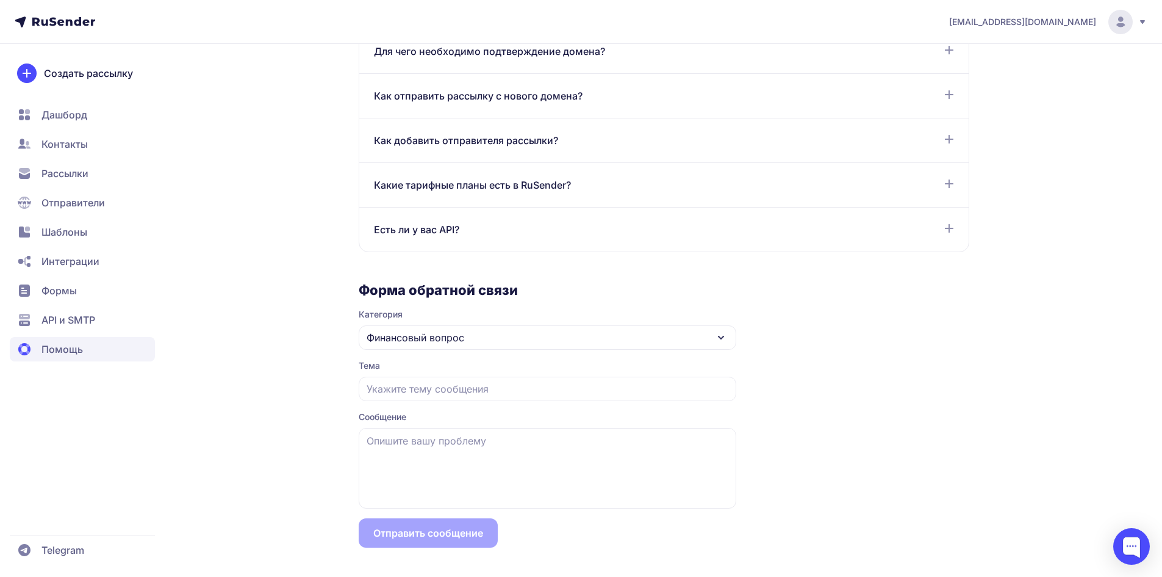
click at [69, 107] on span "Дашборд" at bounding box center [64, 114] width 46 height 15
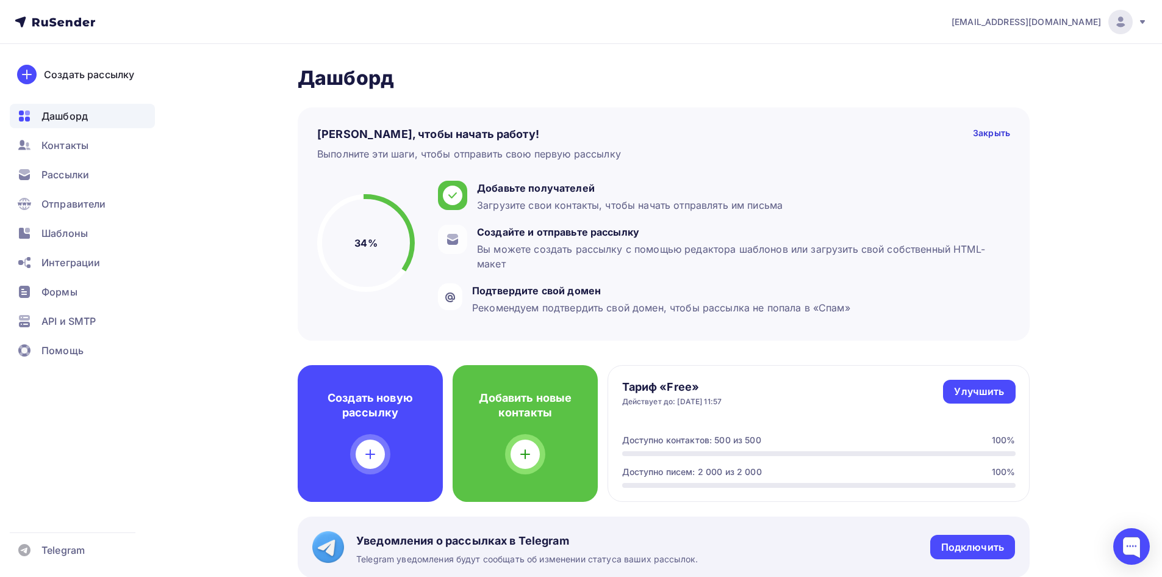
click at [71, 15] on icon at bounding box center [55, 22] width 81 height 15
click at [84, 154] on div "Контакты" at bounding box center [82, 145] width 145 height 24
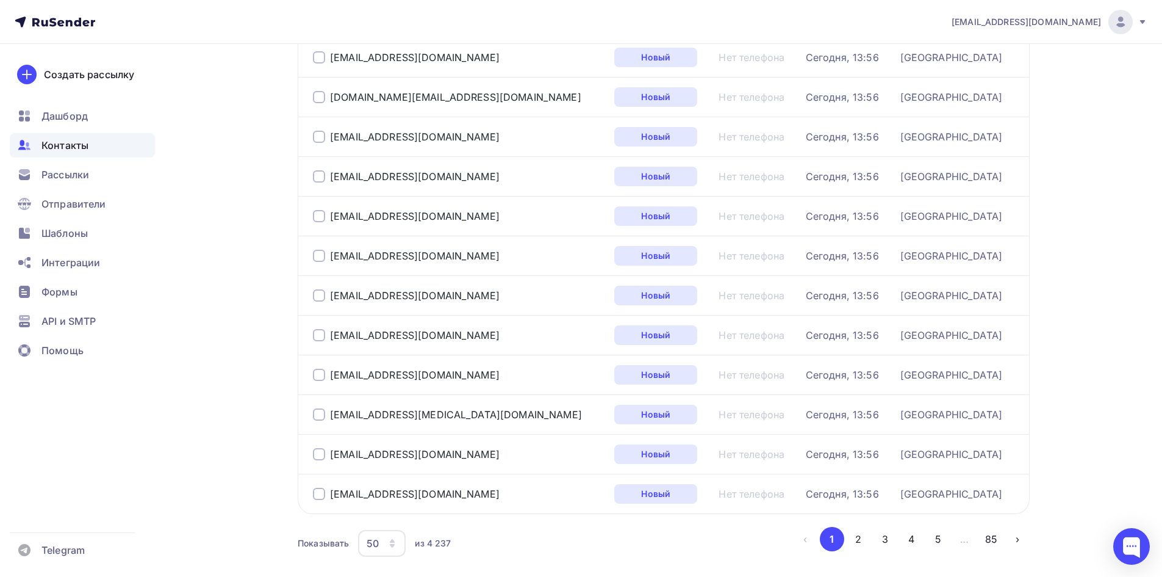
scroll to position [1756, 0]
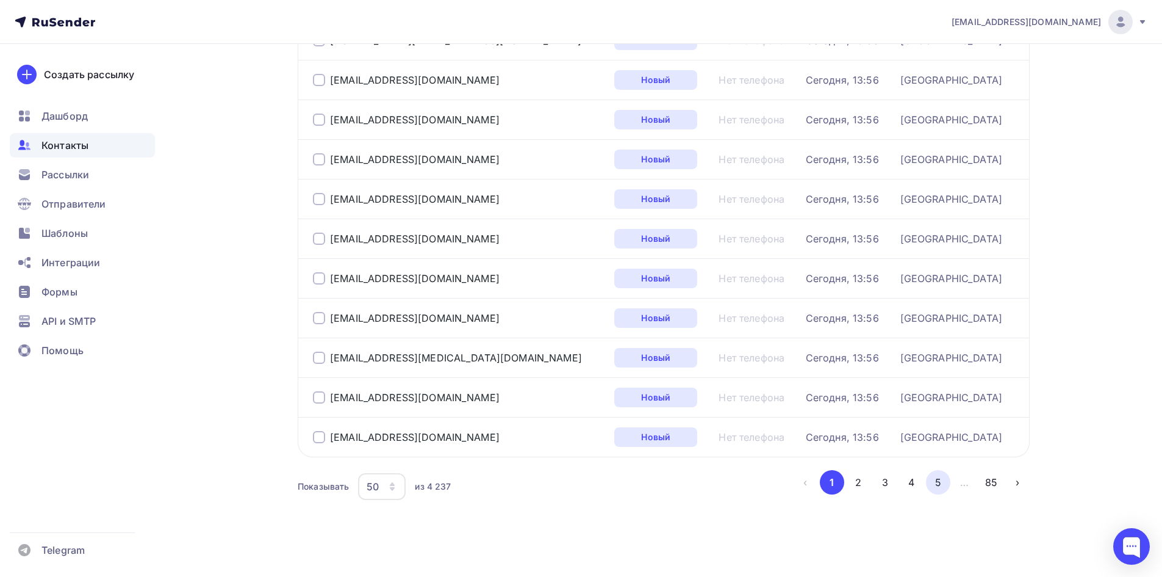
click at [943, 481] on button "5" at bounding box center [938, 482] width 24 height 24
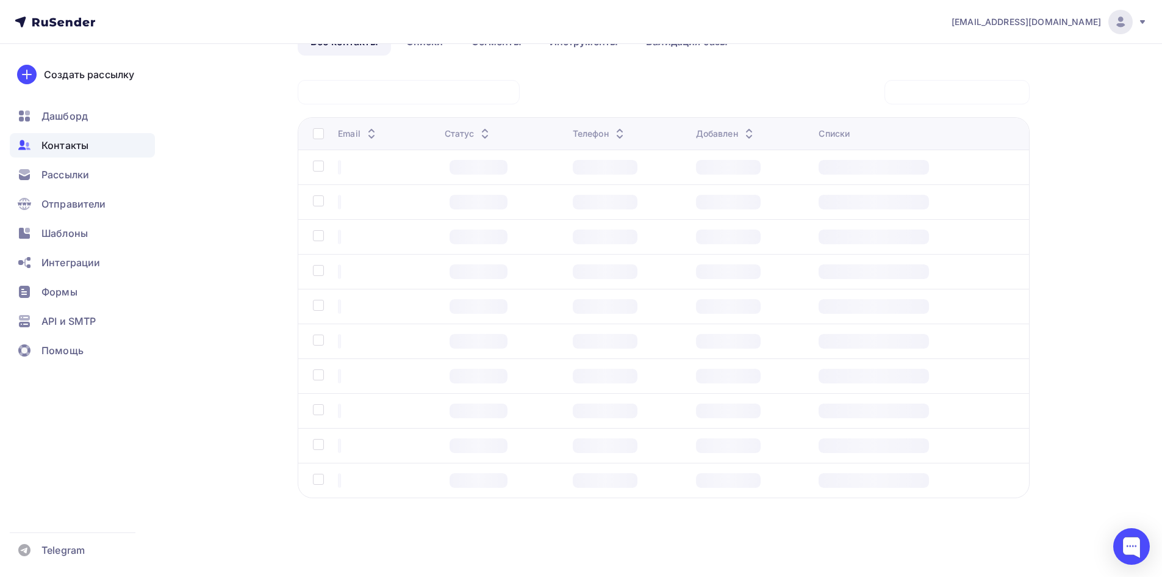
scroll to position [77, 0]
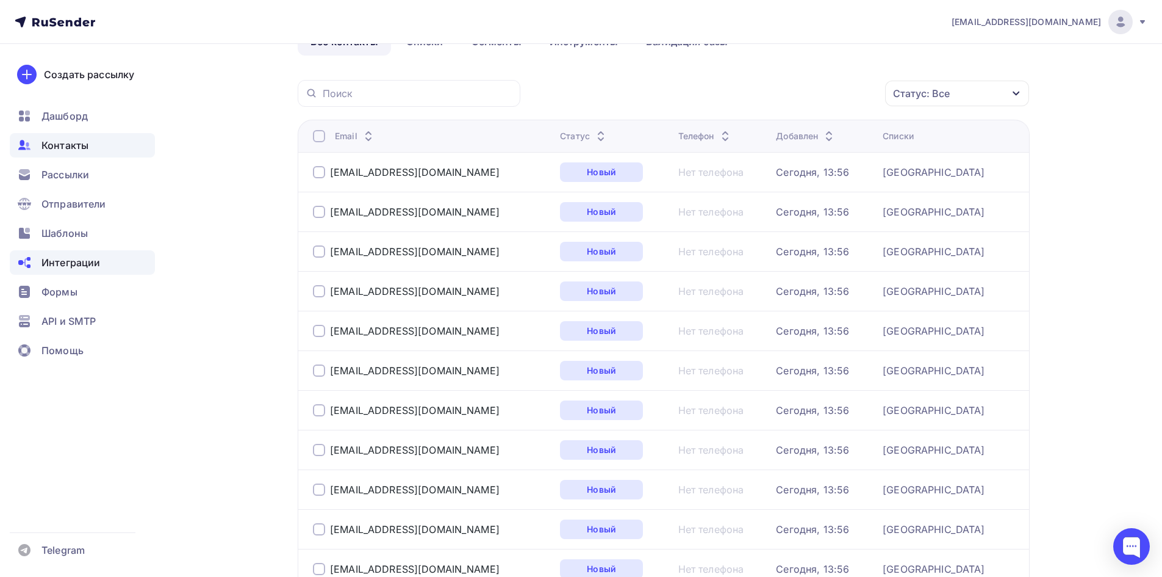
click at [69, 259] on span "Интеграции" at bounding box center [70, 262] width 59 height 15
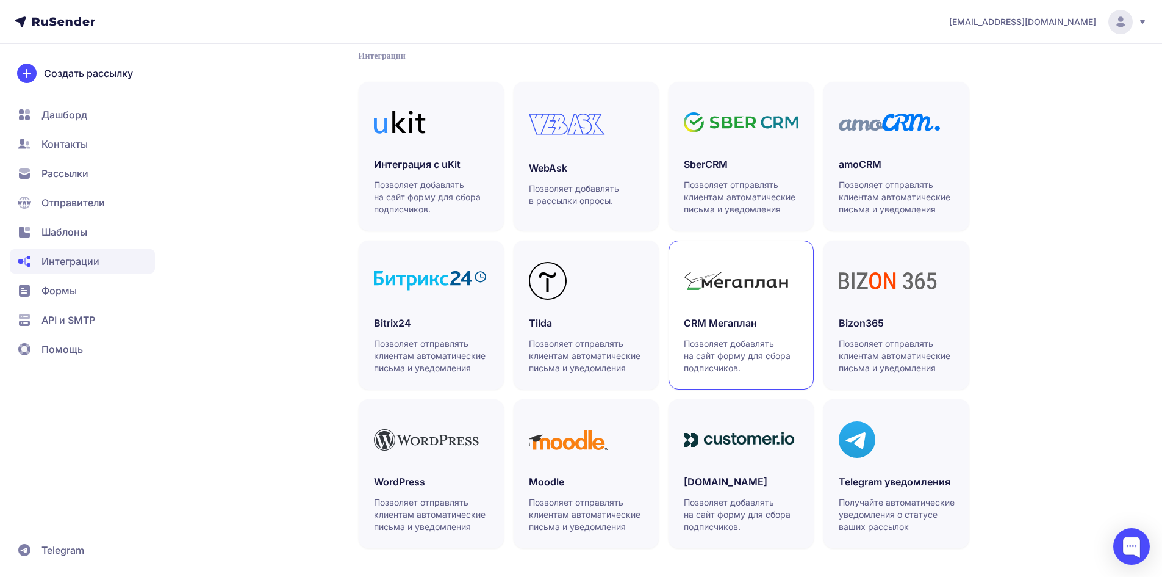
scroll to position [262, 0]
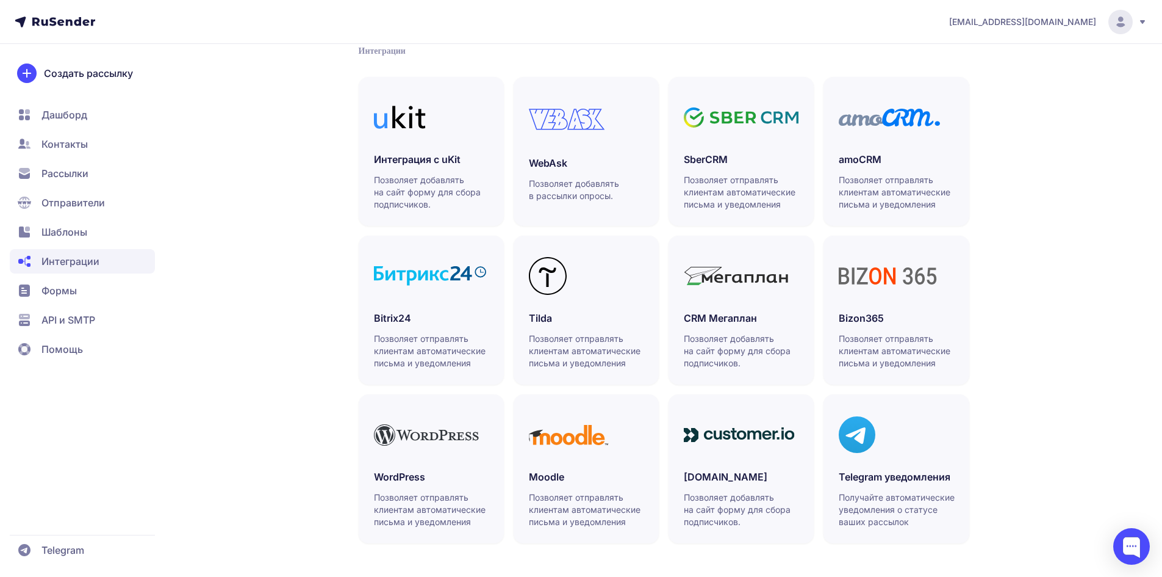
click at [109, 346] on span "Помощь" at bounding box center [82, 349] width 145 height 24
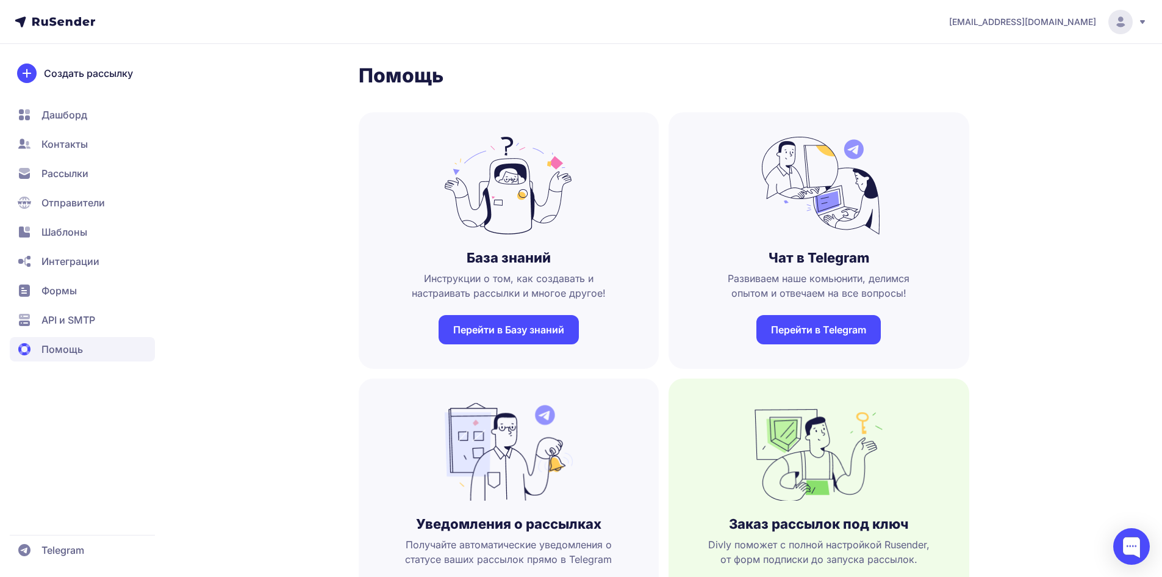
click at [99, 553] on link "Telegram" at bounding box center [82, 550] width 145 height 24
